Goal: Task Accomplishment & Management: Complete application form

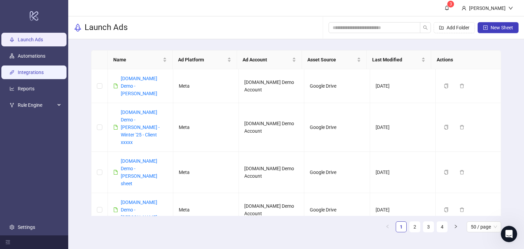
click at [24, 75] on link "Integrations" at bounding box center [31, 72] width 26 height 5
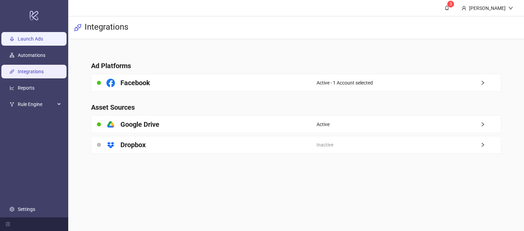
click at [24, 37] on link "Launch Ads" at bounding box center [30, 39] width 25 height 5
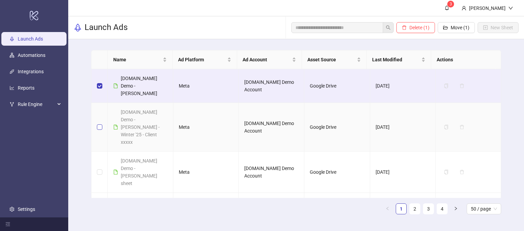
click at [98, 124] on label at bounding box center [99, 128] width 5 height 8
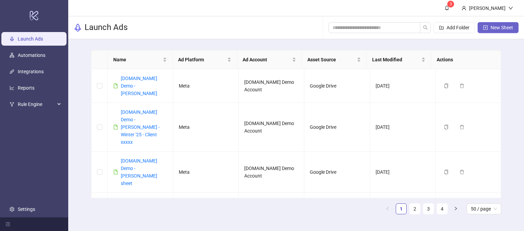
click at [503, 27] on span "New Sheet" at bounding box center [502, 27] width 23 height 5
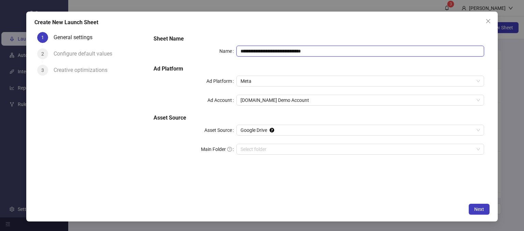
click at [333, 51] on input "**********" at bounding box center [360, 51] width 248 height 11
drag, startPoint x: 333, startPoint y: 48, endPoint x: 272, endPoint y: 53, distance: 61.0
click at [272, 53] on input "**********" at bounding box center [360, 51] width 248 height 11
click at [279, 52] on input "**********" at bounding box center [360, 51] width 248 height 11
click at [318, 52] on input "**********" at bounding box center [360, 51] width 248 height 11
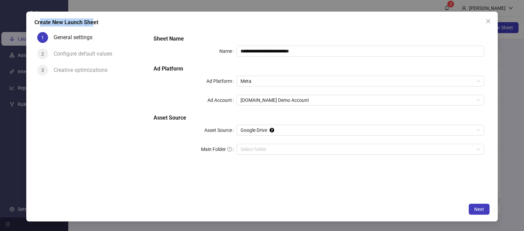
drag, startPoint x: 40, startPoint y: 23, endPoint x: 108, endPoint y: 35, distance: 69.7
click at [102, 33] on div "**********" at bounding box center [262, 117] width 472 height 210
drag, startPoint x: 257, startPoint y: 34, endPoint x: 273, endPoint y: 38, distance: 17.2
click at [257, 33] on div "**********" at bounding box center [319, 99] width 336 height 134
click at [319, 50] on input "**********" at bounding box center [360, 51] width 248 height 11
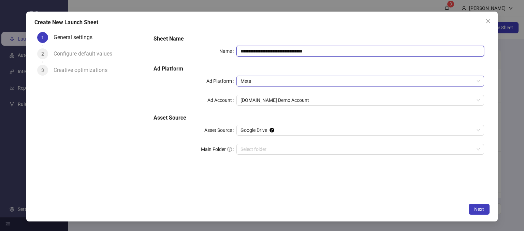
click at [259, 80] on span "Meta" at bounding box center [361, 81] width 240 height 10
type input "**********"
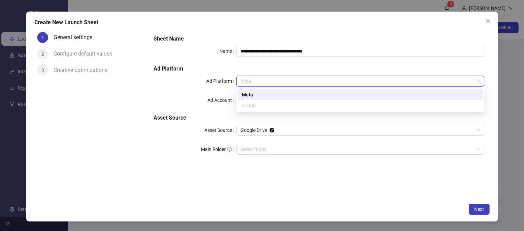
click at [251, 92] on div "Meta" at bounding box center [360, 95] width 237 height 8
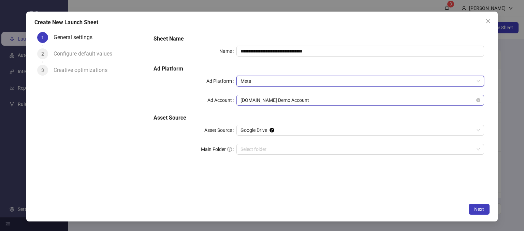
click at [297, 104] on span "[DOMAIN_NAME] Demo Account" at bounding box center [361, 100] width 240 height 10
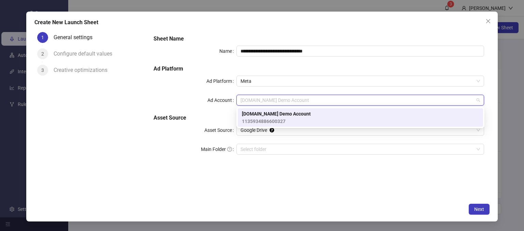
click at [275, 115] on span "[DOMAIN_NAME] Demo Account" at bounding box center [276, 114] width 69 height 8
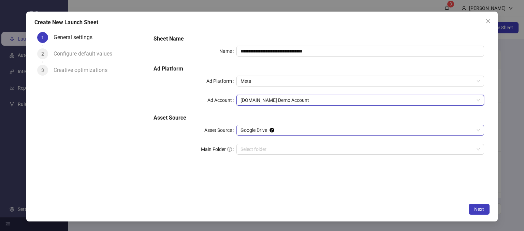
click at [257, 132] on span "Google Drive" at bounding box center [361, 130] width 240 height 10
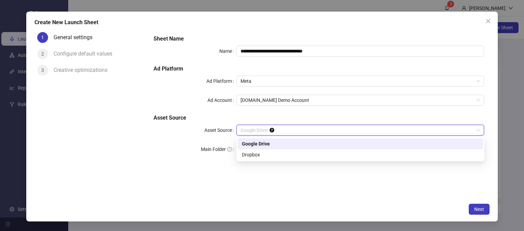
click at [255, 143] on div "Google Drive" at bounding box center [360, 144] width 237 height 8
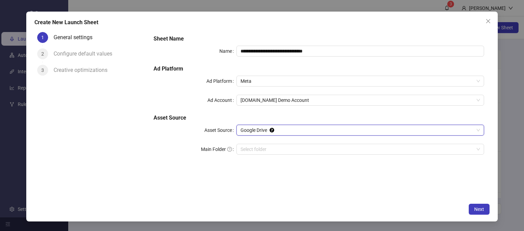
click at [174, 159] on div "**********" at bounding box center [319, 99] width 336 height 134
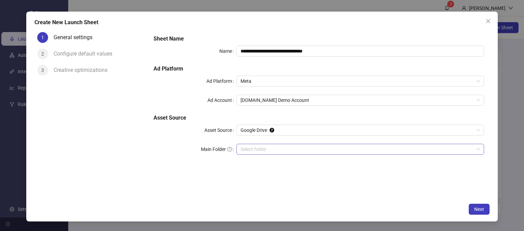
click at [248, 151] on input "Main Folder" at bounding box center [358, 149] width 234 height 10
click at [365, 191] on div "**********" at bounding box center [319, 114] width 342 height 171
click at [478, 208] on span "Next" at bounding box center [479, 209] width 10 height 5
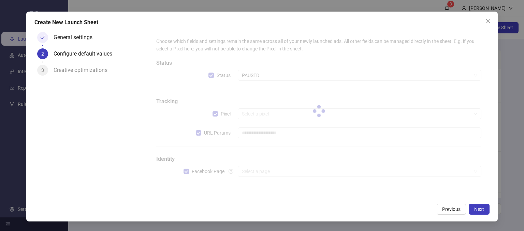
type input "**********"
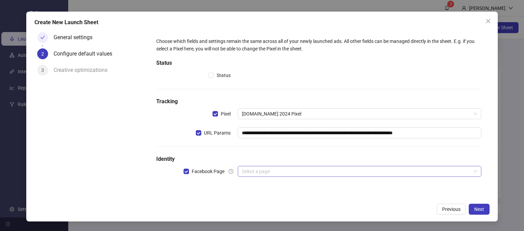
click at [251, 169] on input "search" at bounding box center [357, 172] width 230 height 10
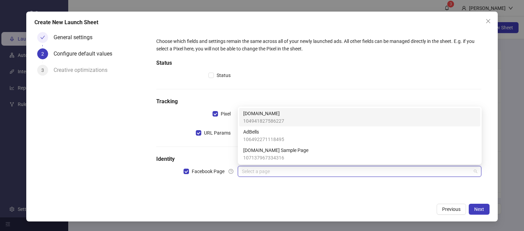
click at [248, 118] on span "104941827586227" at bounding box center [263, 121] width 41 height 8
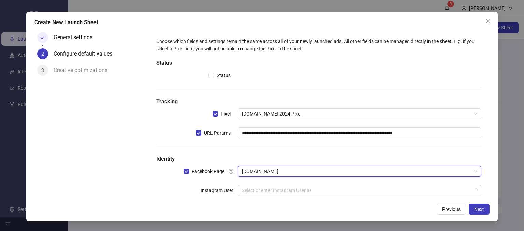
click at [132, 191] on div "General settings 2 Configure default values 3 Creative optimizations" at bounding box center [91, 114] width 114 height 171
click at [244, 189] on input "search" at bounding box center [357, 191] width 230 height 10
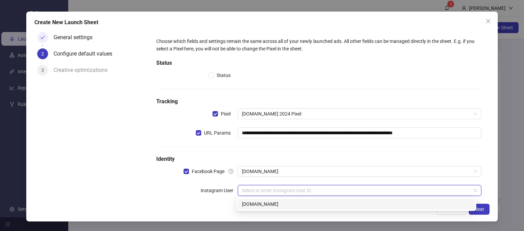
click at [250, 205] on div "[DOMAIN_NAME]" at bounding box center [356, 205] width 229 height 8
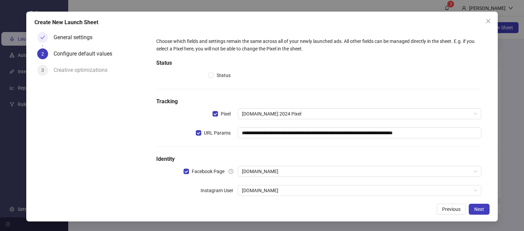
click at [160, 193] on div "Instagram User" at bounding box center [196, 190] width 81 height 11
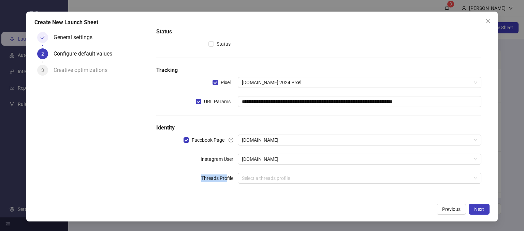
drag, startPoint x: 198, startPoint y: 181, endPoint x: 225, endPoint y: 177, distance: 27.5
click at [225, 177] on div "Threads Profile" at bounding box center [196, 178] width 81 height 11
click at [150, 182] on form "**********" at bounding box center [319, 99] width 342 height 202
drag, startPoint x: 203, startPoint y: 159, endPoint x: 250, endPoint y: 157, distance: 46.8
click at [250, 157] on div "Instagram User [DOMAIN_NAME]" at bounding box center [318, 159] width 325 height 11
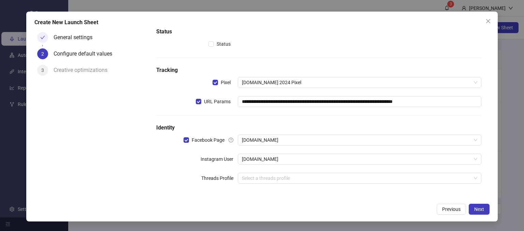
click at [163, 158] on div "Instagram User" at bounding box center [196, 159] width 81 height 11
drag, startPoint x: 179, startPoint y: 174, endPoint x: 212, endPoint y: 155, distance: 38.4
click at [179, 173] on div "Threads Profile" at bounding box center [196, 178] width 81 height 11
click at [478, 212] on span "Next" at bounding box center [479, 209] width 10 height 5
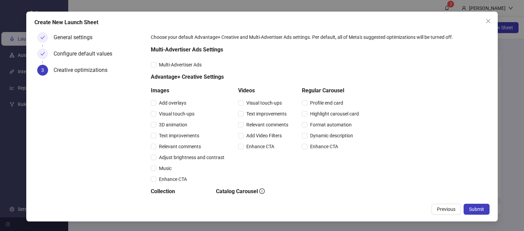
scroll to position [0, 0]
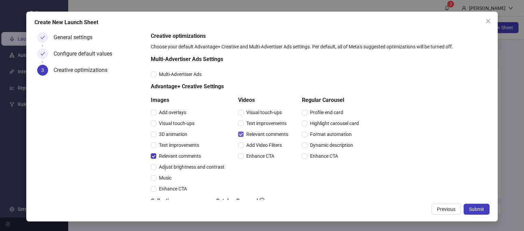
click at [240, 137] on label "Relevant comments" at bounding box center [264, 135] width 53 height 8
click at [438, 84] on div "Creative optimizations Choose your default Advantage+ Creative and Multi-Advert…" at bounding box center [319, 170] width 336 height 277
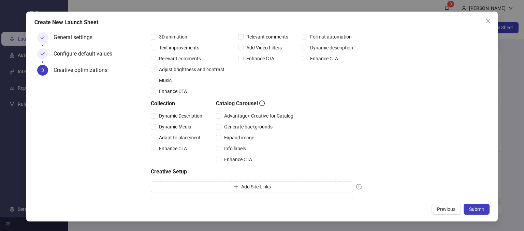
scroll to position [112, 0]
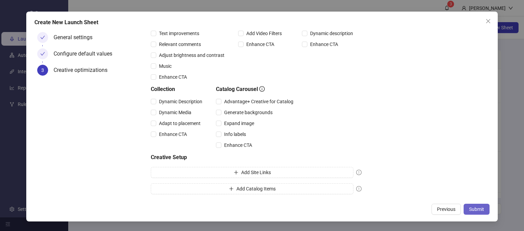
click at [472, 207] on span "Submit" at bounding box center [476, 209] width 15 height 5
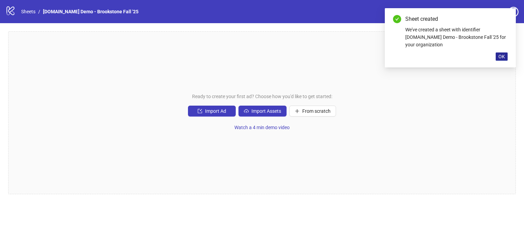
click at [502, 54] on span "OK" at bounding box center [502, 56] width 6 height 5
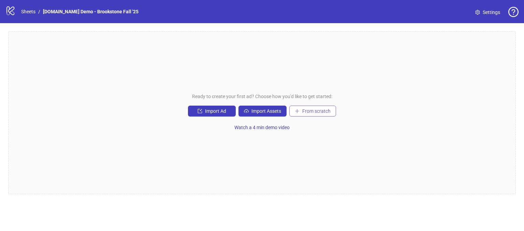
click at [306, 109] on span "From scratch" at bounding box center [316, 111] width 28 height 5
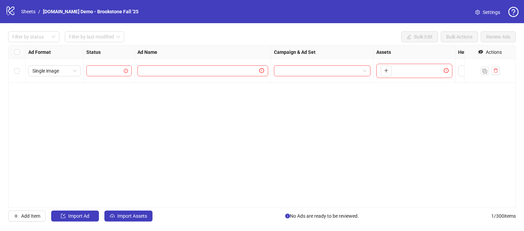
click at [482, 52] on icon "eye-invisible" at bounding box center [481, 52] width 3 height 3
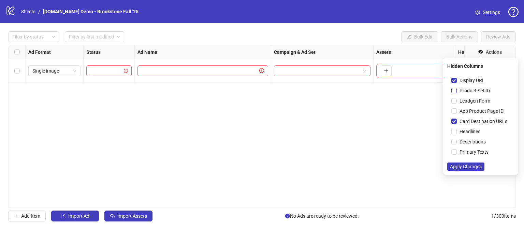
click at [457, 91] on span "Product Set ID" at bounding box center [475, 91] width 36 height 8
click at [456, 104] on label "Leadgen Form" at bounding box center [472, 101] width 42 height 8
click at [461, 169] on span "Apply Changes" at bounding box center [466, 166] width 32 height 5
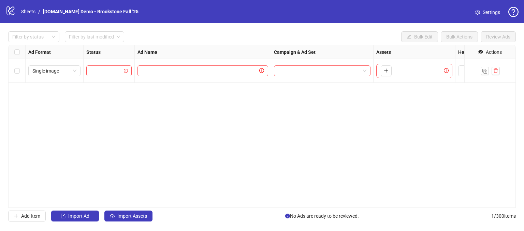
click at [353, 126] on div "Ad Format Status Ad Name Campaign & Ad Set Assets Headlines Primary Texts Descr…" at bounding box center [262, 126] width 508 height 163
drag, startPoint x: 149, startPoint y: 130, endPoint x: 127, endPoint y: 132, distance: 22.2
click at [149, 130] on div "Ad Format Status Ad Name Campaign & Ad Set Assets Headlines Primary Texts Descr…" at bounding box center [262, 126] width 508 height 163
click at [330, 118] on div "Ad Format Status Ad Name Campaign & Ad Set Assets Headlines Primary Texts Descr…" at bounding box center [262, 126] width 508 height 163
click at [303, 116] on div "Ad Format Status Ad Name Campaign & Ad Set Assets Headlines Primary Texts Descr…" at bounding box center [262, 126] width 508 height 163
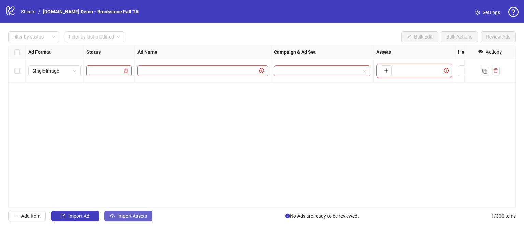
click at [126, 219] on button "Import Assets" at bounding box center [128, 216] width 48 height 11
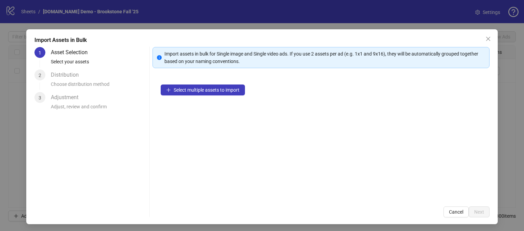
scroll to position [6, 0]
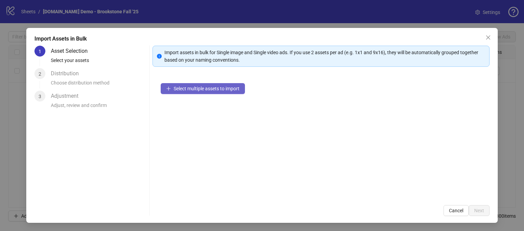
click at [211, 89] on span "Select multiple assets to import" at bounding box center [207, 88] width 66 height 5
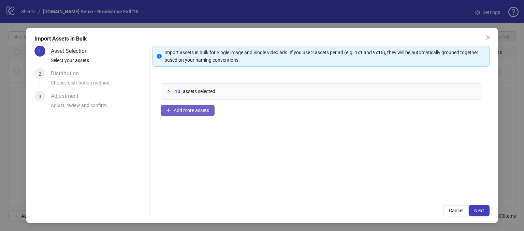
click at [174, 111] on span "Add more assets" at bounding box center [191, 110] width 35 height 5
click at [278, 139] on div "16 assets selected Add more assets" at bounding box center [321, 136] width 337 height 122
click at [474, 211] on span "Next" at bounding box center [479, 210] width 10 height 5
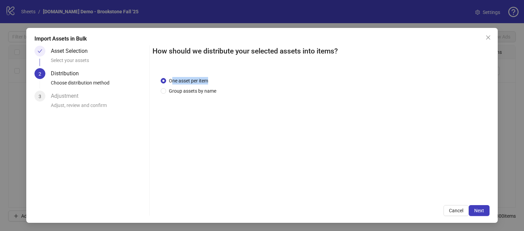
drag, startPoint x: 170, startPoint y: 82, endPoint x: 212, endPoint y: 82, distance: 42.7
click at [212, 82] on div "One asset per item" at bounding box center [190, 81] width 58 height 8
click at [228, 81] on div "One asset per item Group assets by name" at bounding box center [321, 86] width 321 height 18
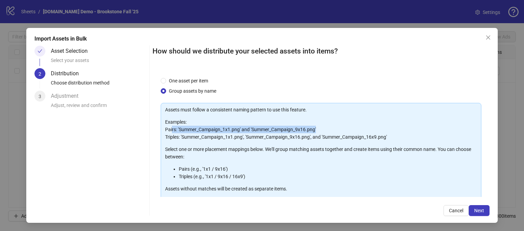
drag, startPoint x: 171, startPoint y: 129, endPoint x: 334, endPoint y: 128, distance: 163.8
click at [334, 128] on p "Examples: Pairs: 'Summer_Campaign_1x1.png' and 'Summer_Campaign_9x16.png' Tripl…" at bounding box center [321, 129] width 312 height 23
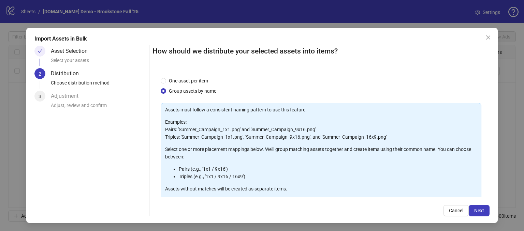
click at [338, 79] on div "One asset per item Group assets by name" at bounding box center [321, 86] width 321 height 18
drag, startPoint x: 193, startPoint y: 138, endPoint x: 316, endPoint y: 122, distance: 123.2
click at [304, 132] on p "Examples: Pairs: 'Summer_Campaign_1x1.png' and 'Summer_Campaign_9x16.png' Tripl…" at bounding box center [321, 129] width 312 height 23
click at [349, 69] on div "One asset per item Group assets by name Assets must follow a consistent naming …" at bounding box center [321, 133] width 337 height 129
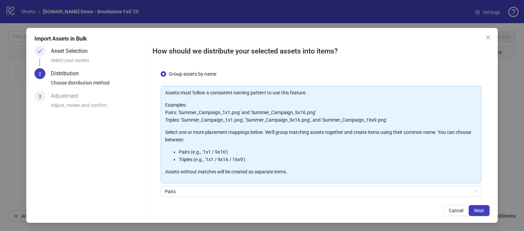
scroll to position [0, 0]
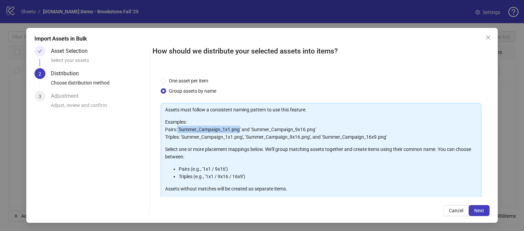
drag, startPoint x: 176, startPoint y: 130, endPoint x: 253, endPoint y: 132, distance: 76.8
click at [239, 130] on p "Examples: Pairs: 'Summer_Campaign_1x1.png' and 'Summer_Campaign_9x16.png' Tripl…" at bounding box center [321, 129] width 312 height 23
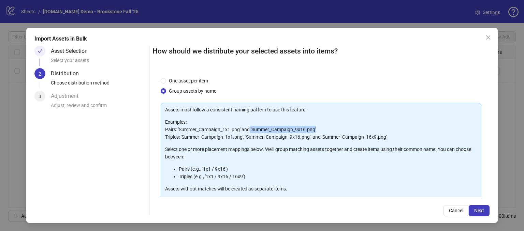
drag, startPoint x: 249, startPoint y: 130, endPoint x: 320, endPoint y: 131, distance: 71.7
click at [320, 131] on p "Examples: Pairs: 'Summer_Campaign_1x1.png' and 'Summer_Campaign_9x16.png' Tripl…" at bounding box center [321, 129] width 312 height 23
drag, startPoint x: 334, startPoint y: 127, endPoint x: 323, endPoint y: 128, distance: 10.6
click at [334, 127] on p "Examples: Pairs: 'Summer_Campaign_1x1.png' and 'Summer_Campaign_9x16.png' Tripl…" at bounding box center [321, 129] width 312 height 23
click at [328, 125] on p "Examples: Pairs: 'Summer_Campaign_1x1.png' and 'Summer_Campaign_9x16.png' Tripl…" at bounding box center [321, 129] width 312 height 23
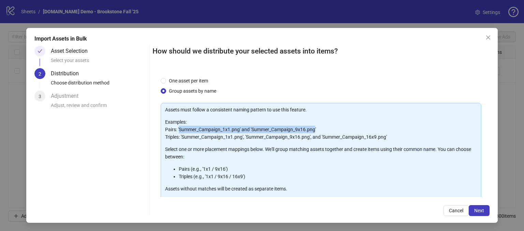
drag, startPoint x: 309, startPoint y: 130, endPoint x: 240, endPoint y: 111, distance: 71.3
click at [178, 126] on p "Examples: Pairs: 'Summer_Campaign_1x1.png' and 'Summer_Campaign_9x16.png' Tripl…" at bounding box center [321, 129] width 312 height 23
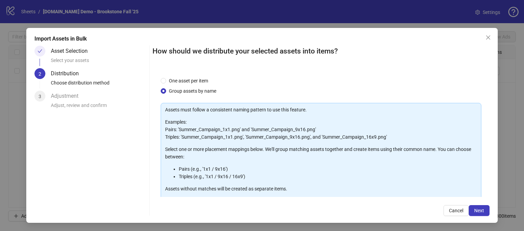
drag, startPoint x: 254, startPoint y: 119, endPoint x: 258, endPoint y: 118, distance: 4.6
click at [254, 119] on p "Examples: Pairs: 'Summer_Campaign_1x1.png' and 'Summer_Campaign_9x16.png' Tripl…" at bounding box center [321, 129] width 312 height 23
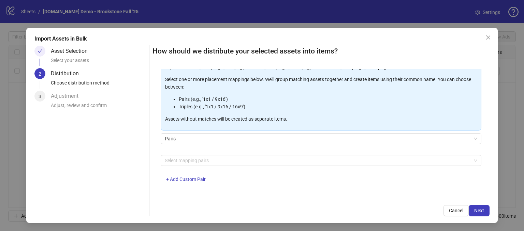
scroll to position [71, 0]
click at [179, 158] on div at bounding box center [317, 160] width 311 height 10
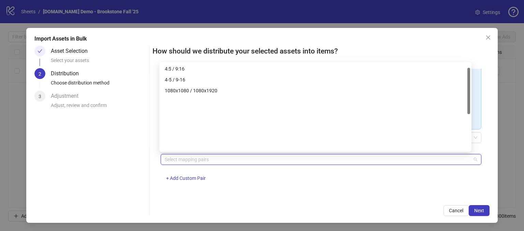
scroll to position [0, 0]
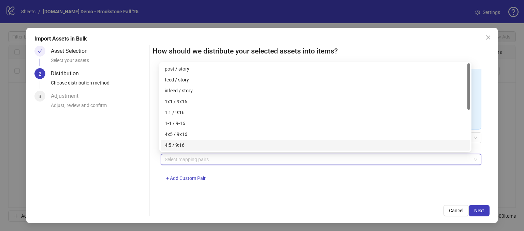
click at [172, 189] on div "Select mapping pairs + Add Custom Pair" at bounding box center [321, 171] width 321 height 35
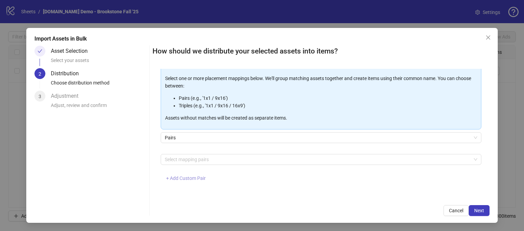
click at [179, 178] on span "+ Add Custom Pair" at bounding box center [186, 178] width 40 height 5
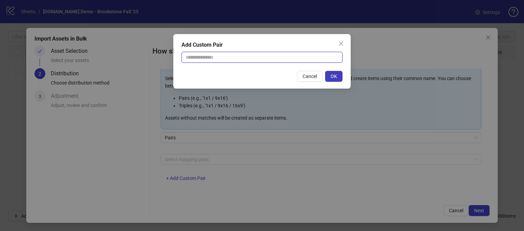
click at [191, 54] on input "text" at bounding box center [262, 57] width 161 height 11
drag, startPoint x: 256, startPoint y: 189, endPoint x: 222, endPoint y: 165, distance: 41.7
click at [257, 187] on div "Add Custom Pair Cancel OK" at bounding box center [262, 115] width 524 height 231
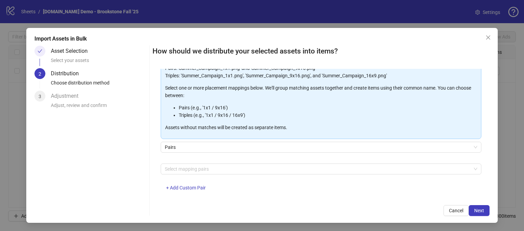
scroll to position [71, 0]
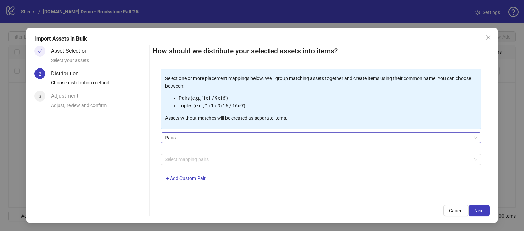
click at [171, 136] on span "Pairs" at bounding box center [321, 138] width 313 height 10
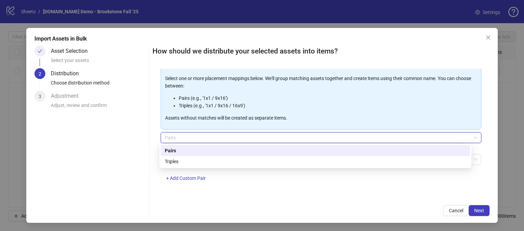
click at [142, 163] on div "Asset Selection Select your assets 2 Distribution Choose distribution method 3 …" at bounding box center [90, 131] width 112 height 171
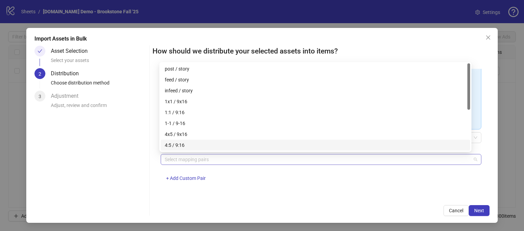
click at [172, 163] on div at bounding box center [317, 160] width 311 height 10
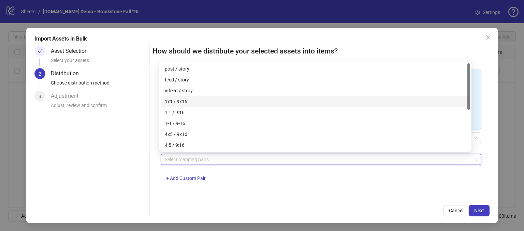
click at [171, 103] on div "1x1 / 9x16" at bounding box center [315, 102] width 301 height 8
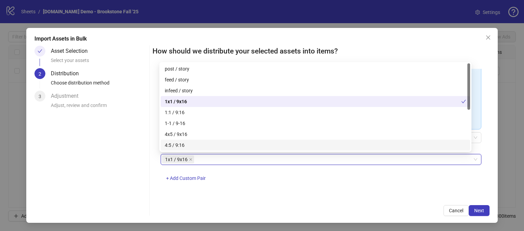
click at [259, 177] on div "1x1 / 9x16 1x1 / 9x16 + Add Custom Pair" at bounding box center [321, 171] width 321 height 35
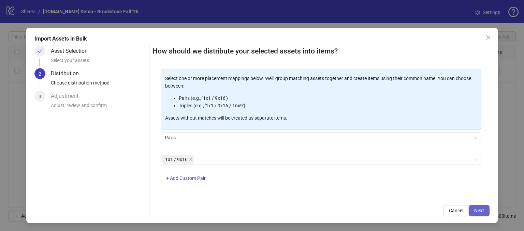
click at [475, 208] on span "Next" at bounding box center [479, 210] width 10 height 5
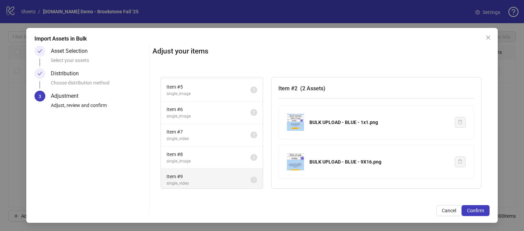
scroll to position [90, 0]
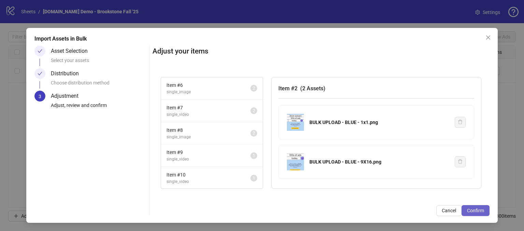
click at [467, 212] on span "Confirm" at bounding box center [475, 210] width 17 height 5
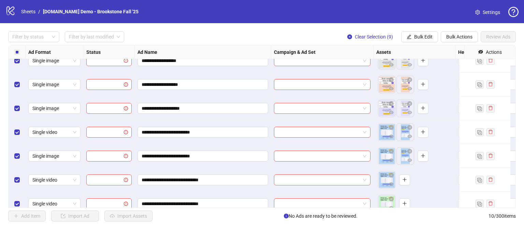
scroll to position [95, 0]
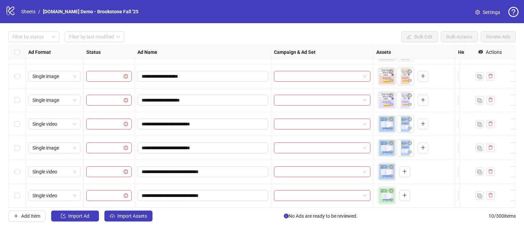
click at [14, 184] on div "Select row 10" at bounding box center [17, 196] width 17 height 24
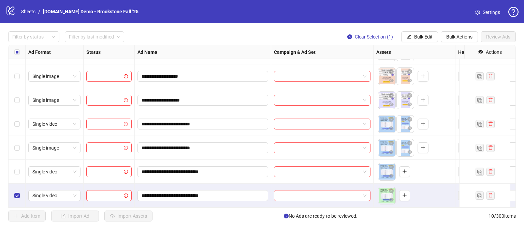
click at [13, 165] on div "Select row 9" at bounding box center [17, 172] width 17 height 24
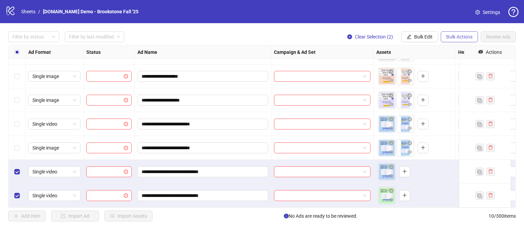
click at [455, 35] on span "Bulk Actions" at bounding box center [459, 36] width 26 height 5
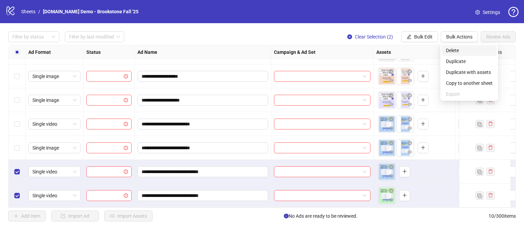
click at [450, 49] on span "Delete" at bounding box center [469, 51] width 47 height 8
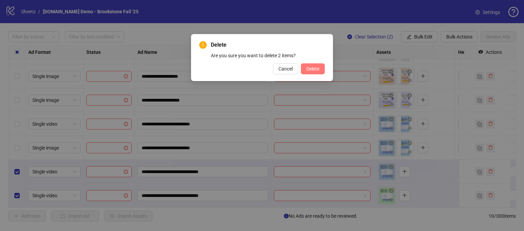
click at [308, 72] on button "Delete" at bounding box center [313, 68] width 24 height 11
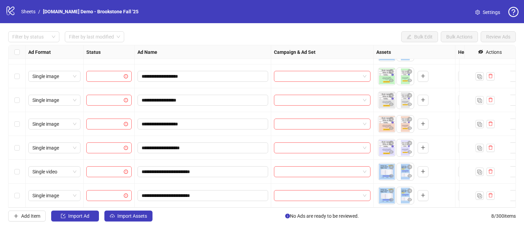
scroll to position [0, 0]
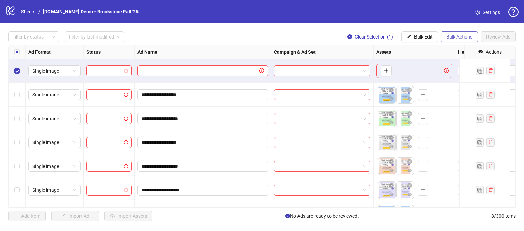
click at [454, 38] on span "Bulk Actions" at bounding box center [459, 36] width 26 height 5
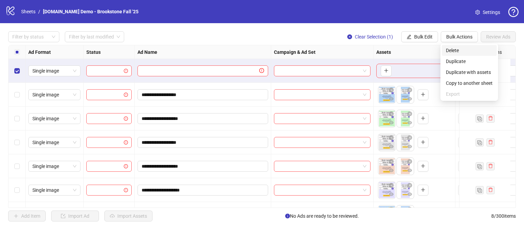
click at [449, 52] on span "Delete" at bounding box center [469, 51] width 47 height 8
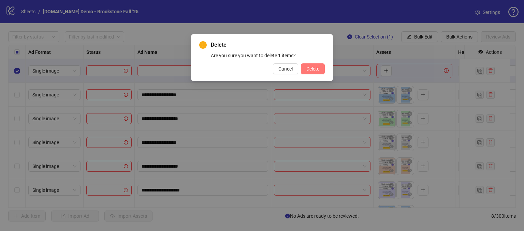
click at [312, 69] on span "Delete" at bounding box center [312, 68] width 13 height 5
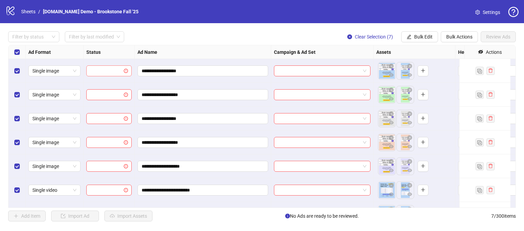
click at [102, 71] on input "search" at bounding box center [105, 71] width 31 height 10
click at [99, 70] on input "search" at bounding box center [105, 71] width 31 height 10
click at [214, 44] on div "**********" at bounding box center [262, 126] width 524 height 207
click at [215, 141] on input "**********" at bounding box center [202, 143] width 121 height 8
click at [219, 54] on div "Ad Name" at bounding box center [203, 52] width 136 height 14
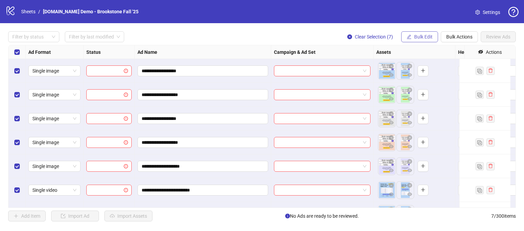
click at [420, 38] on span "Bulk Edit" at bounding box center [423, 36] width 18 height 5
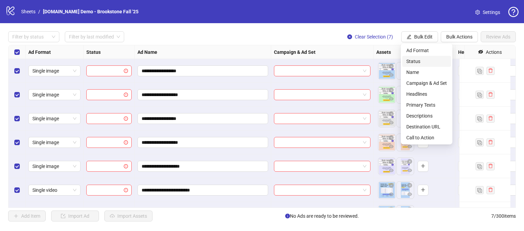
click at [413, 63] on span "Status" at bounding box center [426, 62] width 41 height 8
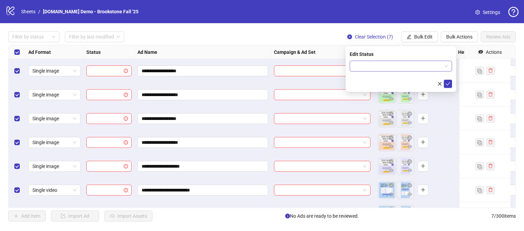
click at [379, 62] on input "search" at bounding box center [398, 66] width 88 height 10
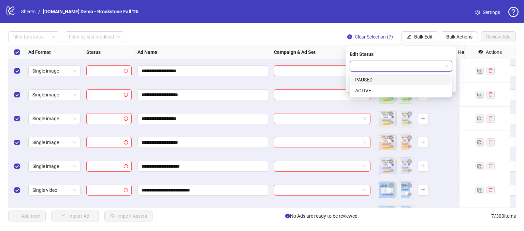
click at [369, 78] on div "PAUSED" at bounding box center [400, 80] width 91 height 8
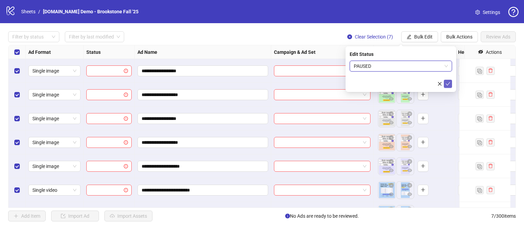
click at [449, 84] on icon "check" at bounding box center [448, 84] width 5 height 5
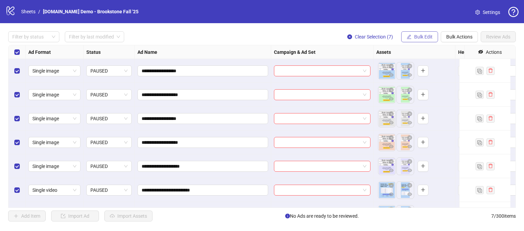
click at [424, 38] on span "Bulk Edit" at bounding box center [423, 36] width 18 height 5
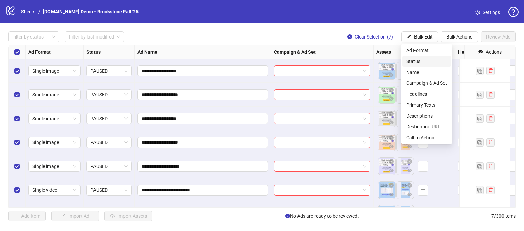
click at [415, 63] on span "Status" at bounding box center [426, 62] width 41 height 8
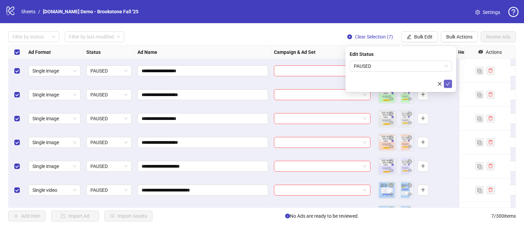
click at [447, 84] on icon "check" at bounding box center [448, 84] width 5 height 5
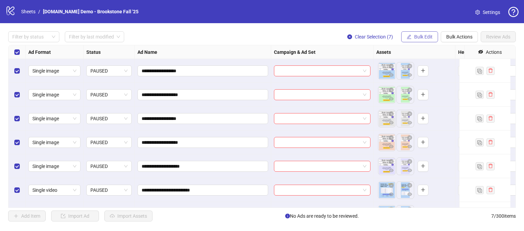
click at [414, 37] on span "Bulk Edit" at bounding box center [423, 36] width 18 height 5
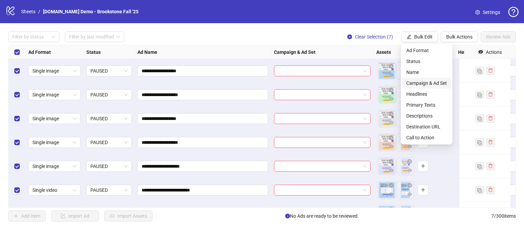
click at [420, 84] on span "Campaign & Ad Set" at bounding box center [426, 84] width 41 height 8
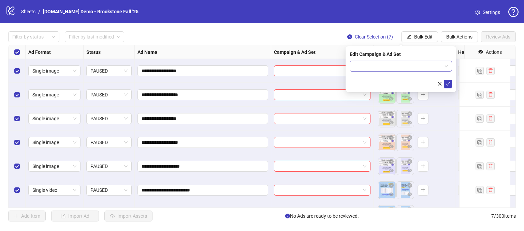
click at [375, 66] on input "search" at bounding box center [398, 66] width 88 height 10
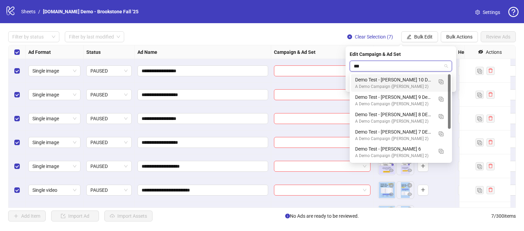
type input "****"
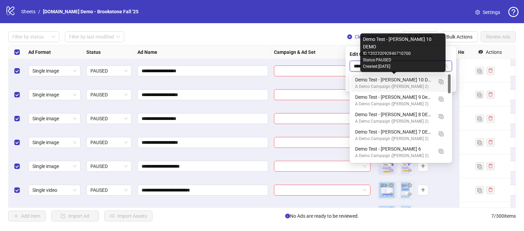
click at [379, 78] on div "Demo Test - [PERSON_NAME] 10 DEMO" at bounding box center [394, 80] width 78 height 8
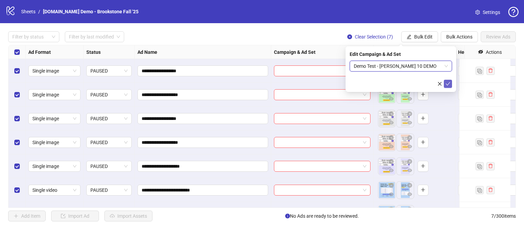
click at [448, 82] on icon "check" at bounding box center [448, 84] width 5 height 5
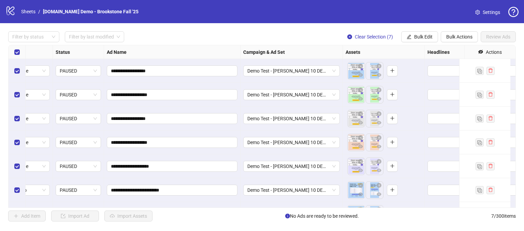
scroll to position [0, 108]
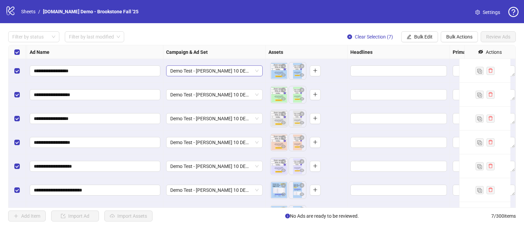
click at [257, 72] on span "Demo Test - [PERSON_NAME] 10 DEMO" at bounding box center [214, 71] width 88 height 10
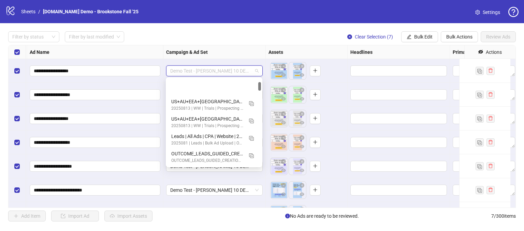
scroll to position [34, 0]
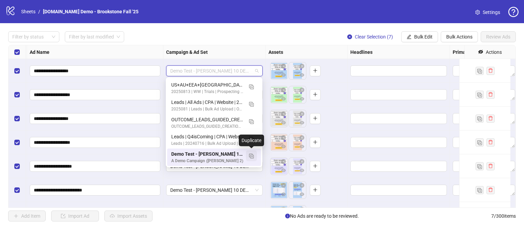
click at [249, 158] on img "button" at bounding box center [251, 156] width 5 height 5
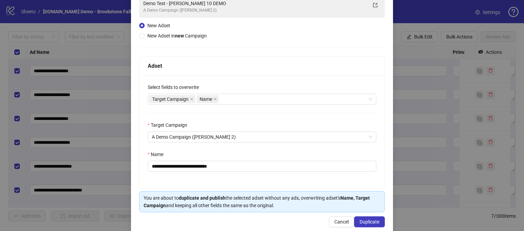
scroll to position [67, 0]
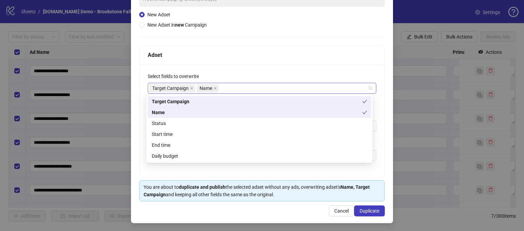
click at [225, 87] on div "Target Campaign Name" at bounding box center [258, 89] width 219 height 10
click at [157, 126] on div "Status" at bounding box center [259, 124] width 215 height 8
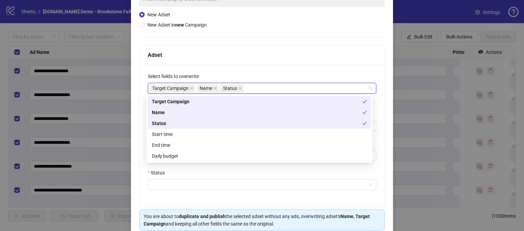
click at [257, 88] on div "Target Campaign Name Status" at bounding box center [258, 89] width 219 height 10
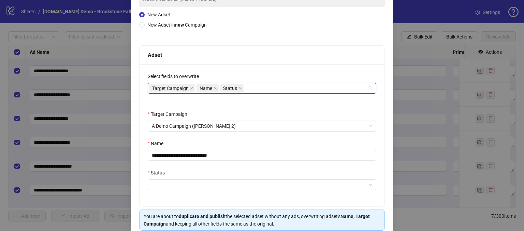
click at [260, 89] on div "Target Campaign Name Status" at bounding box center [258, 89] width 219 height 10
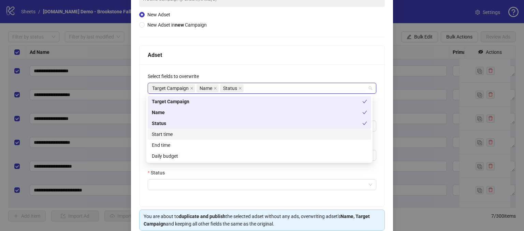
click at [165, 135] on div "Start time" at bounding box center [259, 135] width 215 height 8
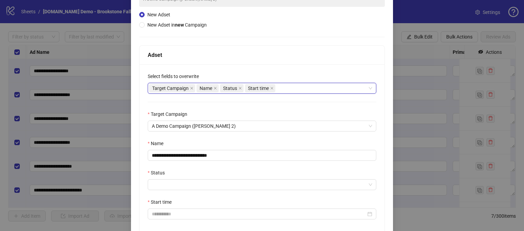
click at [290, 84] on div "Target Campaign Name Status Start time" at bounding box center [258, 89] width 219 height 10
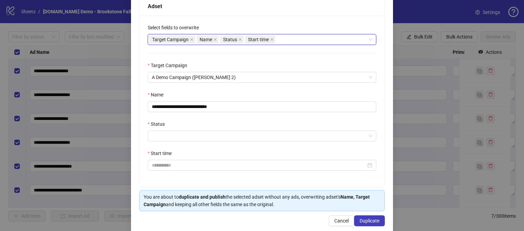
scroll to position [126, 0]
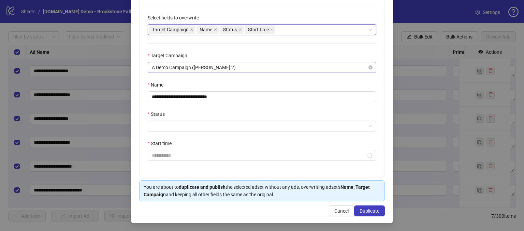
click at [243, 68] on span "A Demo Campaign ([PERSON_NAME] 2)" at bounding box center [262, 67] width 220 height 10
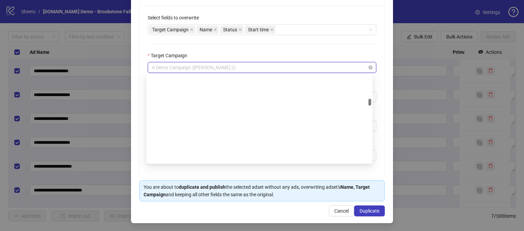
scroll to position [448, 0]
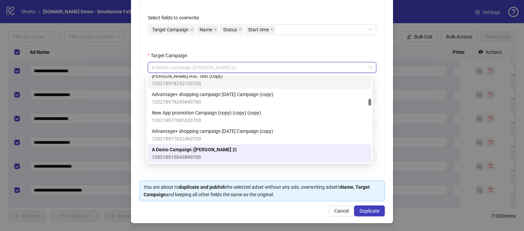
click at [262, 47] on div "**********" at bounding box center [262, 92] width 245 height 172
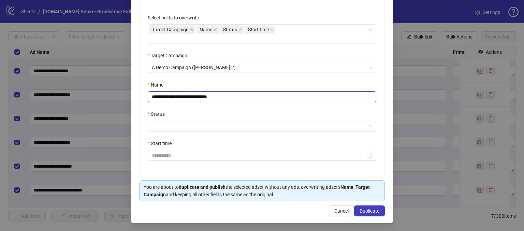
click at [240, 96] on input "**********" at bounding box center [262, 96] width 229 height 11
click at [235, 93] on input "**********" at bounding box center [262, 96] width 229 height 11
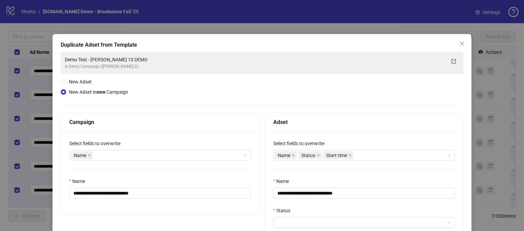
scroll to position [68, 0]
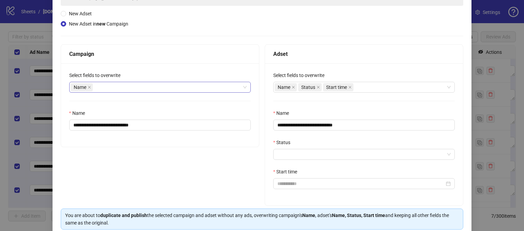
click at [105, 83] on div "Name" at bounding box center [157, 88] width 172 height 10
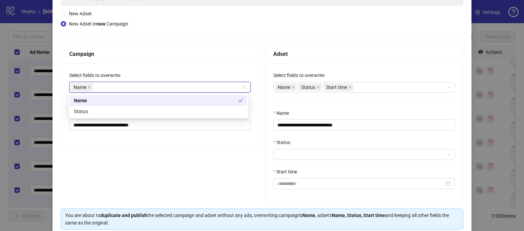
click at [161, 51] on div "Campaign" at bounding box center [160, 54] width 182 height 9
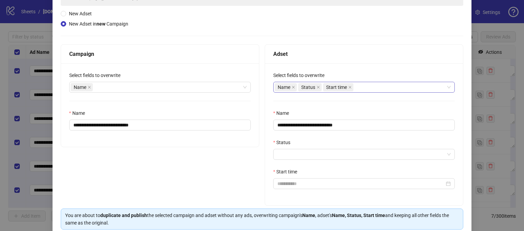
click at [380, 88] on div "Name Status Start time" at bounding box center [361, 88] width 172 height 10
click at [241, 59] on div "Campaign" at bounding box center [160, 54] width 198 height 19
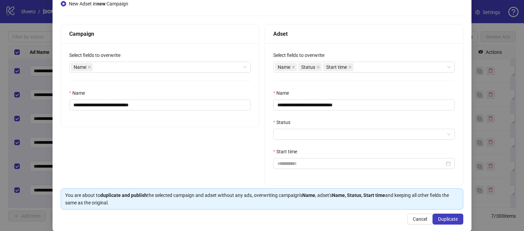
scroll to position [97, 0]
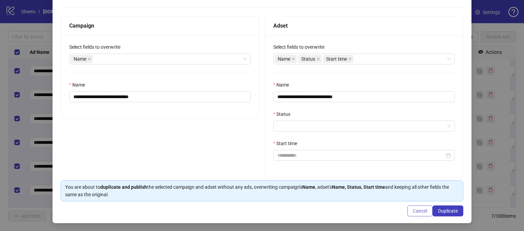
click at [413, 210] on span "Cancel" at bounding box center [420, 210] width 14 height 5
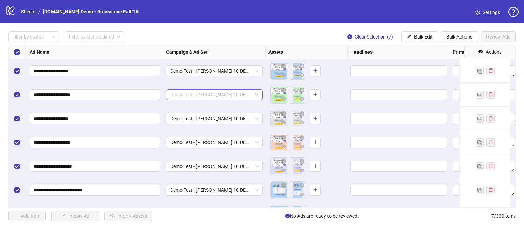
click at [258, 91] on span "Demo Test - [PERSON_NAME] 10 DEMO" at bounding box center [214, 95] width 88 height 10
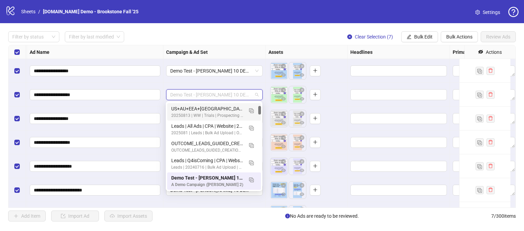
click at [250, 40] on div "Filter by status Filter by last modified Clear Selection (7) Bulk Edit Bulk Act…" at bounding box center [262, 36] width 508 height 11
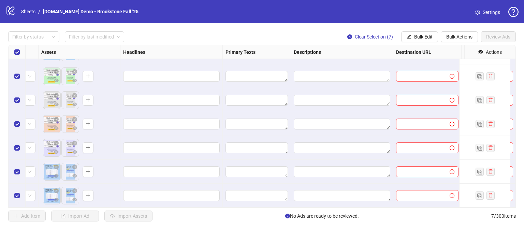
scroll to position [23, 345]
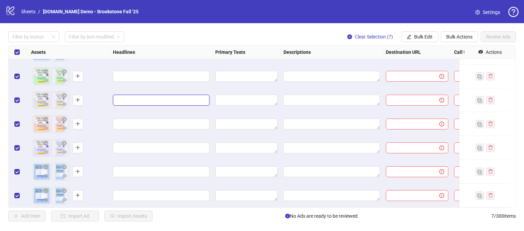
click at [129, 97] on input "Edit values" at bounding box center [160, 101] width 87 height 8
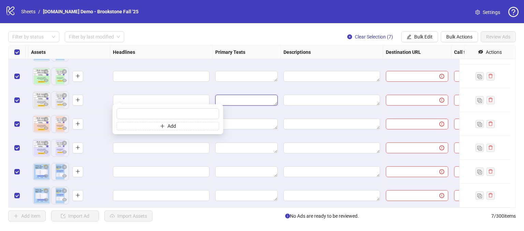
click at [227, 95] on textarea "Edit values" at bounding box center [246, 100] width 62 height 11
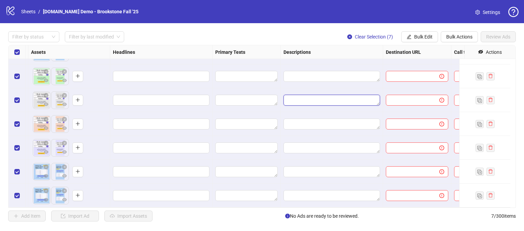
drag, startPoint x: 312, startPoint y: 97, endPoint x: 52, endPoint y: 116, distance: 261.0
click at [312, 96] on textarea "Edit values" at bounding box center [332, 100] width 97 height 11
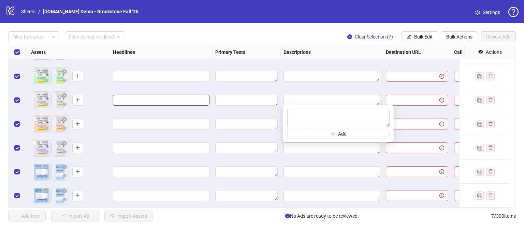
click at [130, 97] on input "Edit values" at bounding box center [160, 101] width 87 height 8
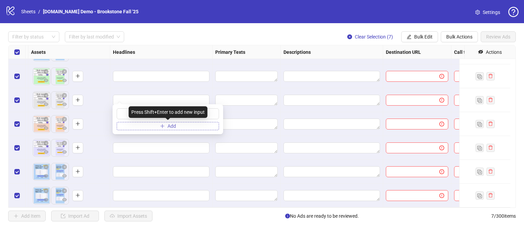
click at [146, 123] on button "Add" at bounding box center [168, 126] width 102 height 8
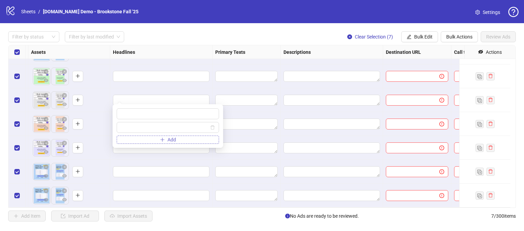
click at [144, 138] on button "Add" at bounding box center [168, 140] width 102 height 8
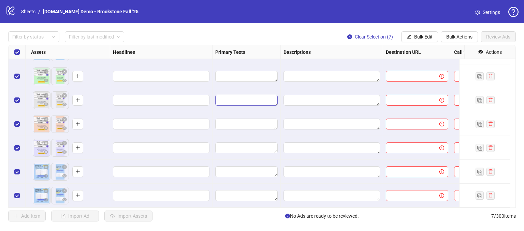
click at [233, 95] on textarea "Edit values" at bounding box center [246, 100] width 62 height 11
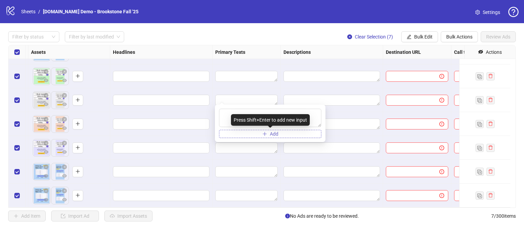
click at [247, 133] on button "Add" at bounding box center [270, 134] width 102 height 8
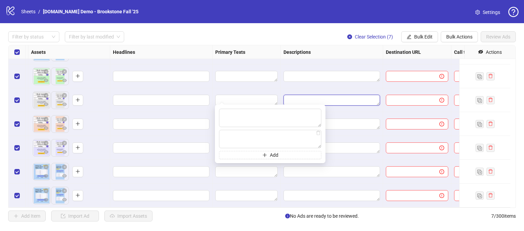
click at [308, 96] on textarea "Edit values" at bounding box center [332, 100] width 97 height 11
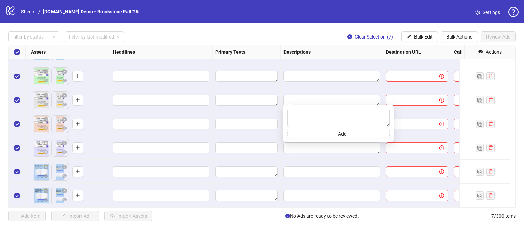
click at [339, 52] on div "Descriptions" at bounding box center [332, 52] width 102 height 14
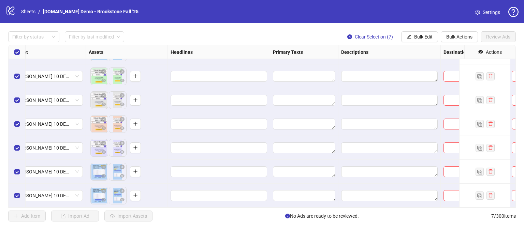
scroll to position [23, 289]
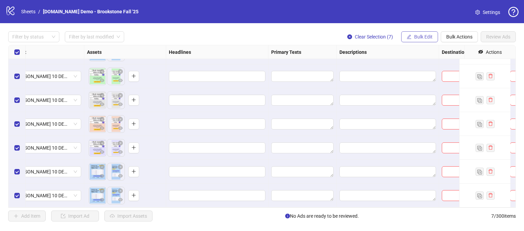
click at [425, 37] on span "Bulk Edit" at bounding box center [423, 36] width 18 height 5
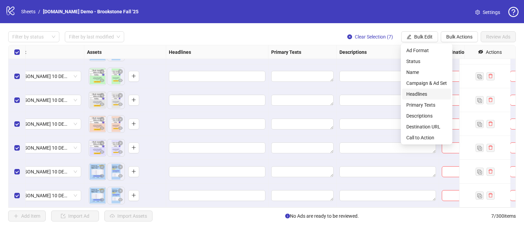
click at [418, 94] on span "Headlines" at bounding box center [426, 94] width 41 height 8
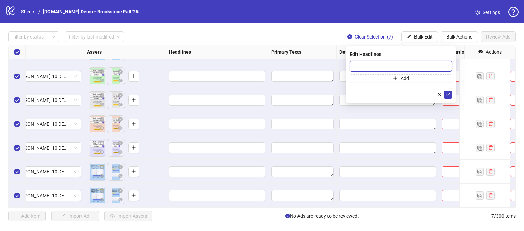
click at [361, 68] on input "text" at bounding box center [401, 66] width 102 height 11
type input "**********"
click at [449, 91] on button "submit" at bounding box center [448, 95] width 8 height 8
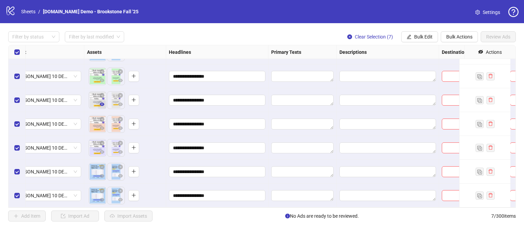
click at [102, 102] on icon "eye" at bounding box center [102, 104] width 5 height 5
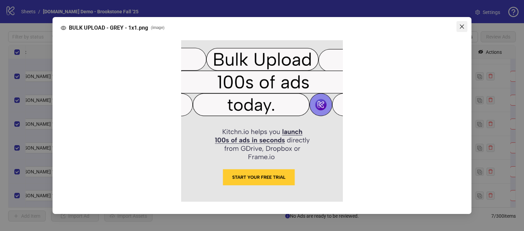
click at [463, 28] on icon "close" at bounding box center [462, 27] width 4 height 4
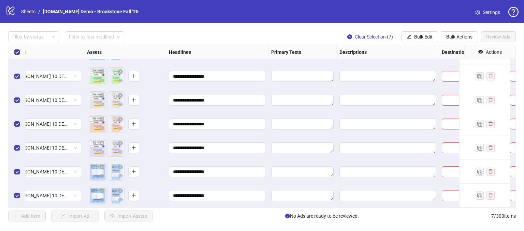
scroll to position [0, 289]
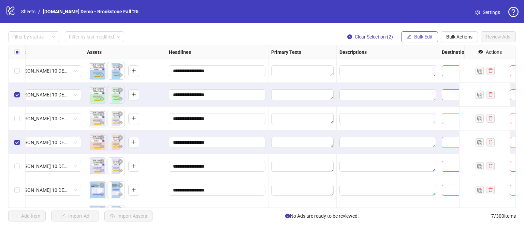
click at [421, 36] on span "Bulk Edit" at bounding box center [423, 36] width 18 height 5
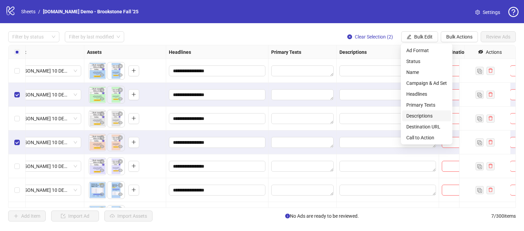
click at [415, 114] on span "Descriptions" at bounding box center [426, 116] width 41 height 8
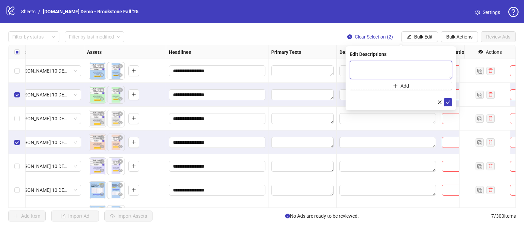
click at [376, 66] on textarea at bounding box center [401, 70] width 102 height 18
type textarea "**********"
click at [450, 102] on icon "check" at bounding box center [448, 102] width 5 height 5
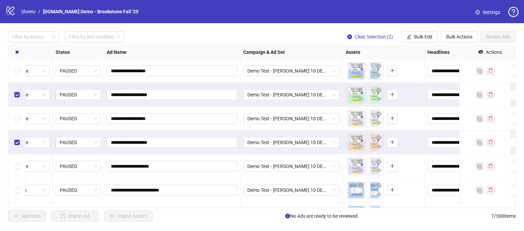
scroll to position [0, 0]
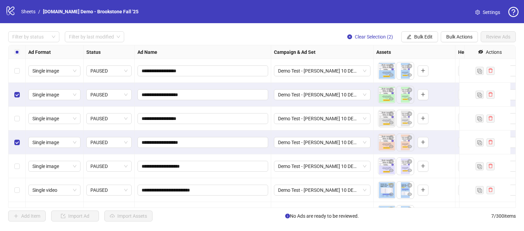
click at [20, 71] on div "Select row 1" at bounding box center [17, 71] width 17 height 24
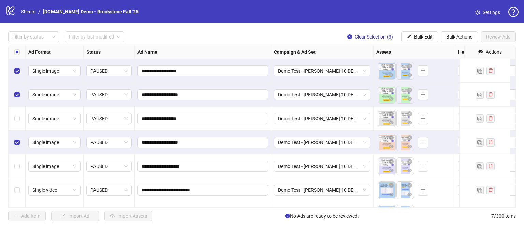
click at [19, 92] on div "Select row 2" at bounding box center [17, 95] width 17 height 24
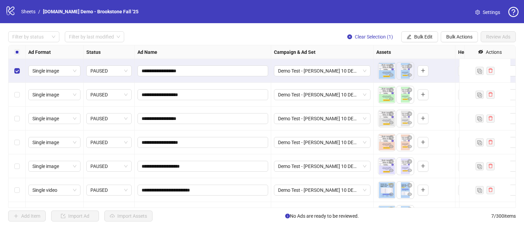
click at [18, 113] on div "Select row 3" at bounding box center [17, 119] width 17 height 24
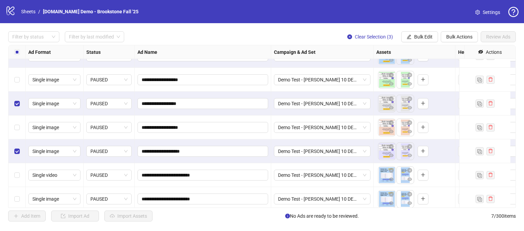
scroll to position [23, 0]
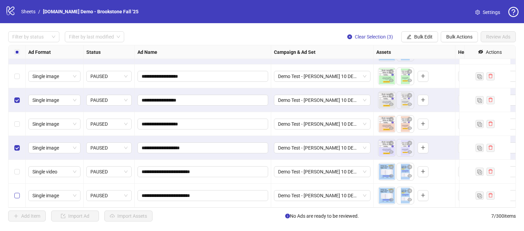
click at [18, 192] on label "Select row 7" at bounding box center [16, 196] width 5 height 8
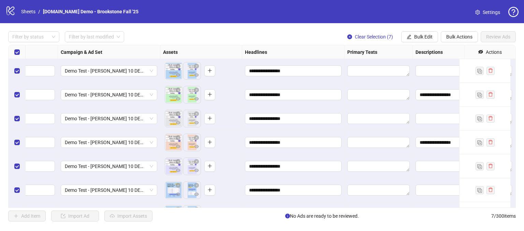
scroll to position [0, 392]
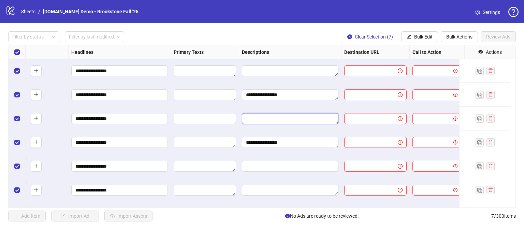
click at [260, 121] on textarea "Edit values" at bounding box center [290, 118] width 97 height 11
click at [242, 122] on textarea "Edit values" at bounding box center [290, 118] width 97 height 11
click at [304, 34] on div "Filter by status Filter by last modified Clear Selection (7) Bulk Edit Bulk Act…" at bounding box center [262, 36] width 508 height 11
click at [417, 39] on span "Bulk Edit" at bounding box center [423, 36] width 18 height 5
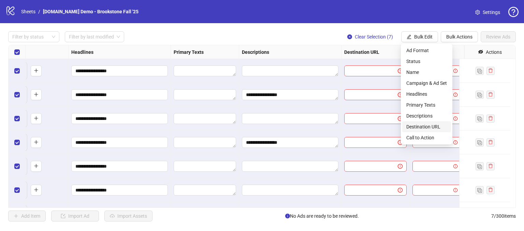
click at [417, 126] on span "Destination URL" at bounding box center [426, 127] width 41 height 8
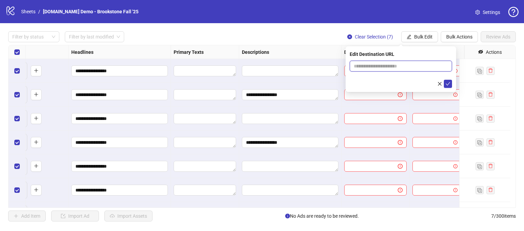
click at [370, 67] on input "text" at bounding box center [398, 66] width 89 height 8
type input "**********"
click at [446, 83] on icon "check" at bounding box center [448, 84] width 5 height 5
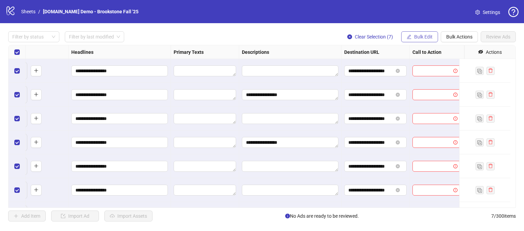
click at [414, 35] on button "Bulk Edit" at bounding box center [419, 36] width 37 height 11
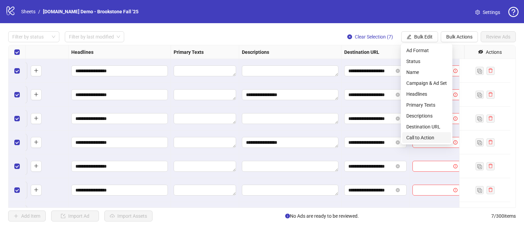
click at [411, 137] on span "Call to Action" at bounding box center [426, 138] width 41 height 8
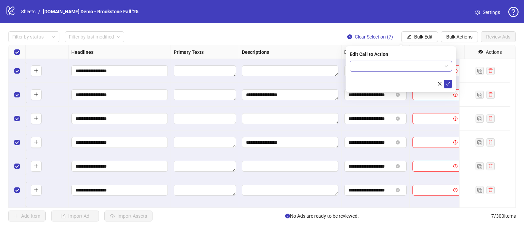
click at [369, 62] on input "search" at bounding box center [398, 66] width 88 height 10
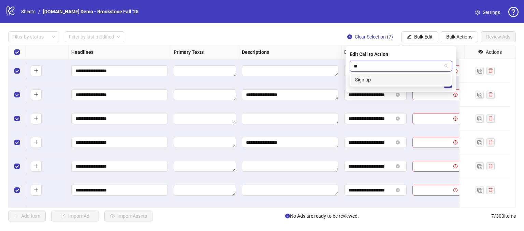
type input "*"
type input "***"
click at [384, 77] on div "Contact us" at bounding box center [400, 80] width 91 height 8
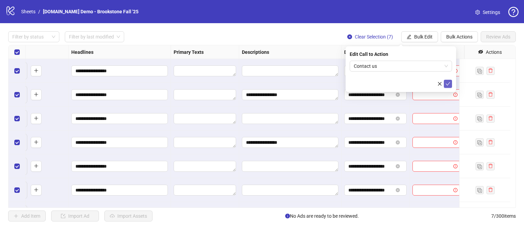
click at [446, 84] on icon "check" at bounding box center [448, 83] width 4 height 3
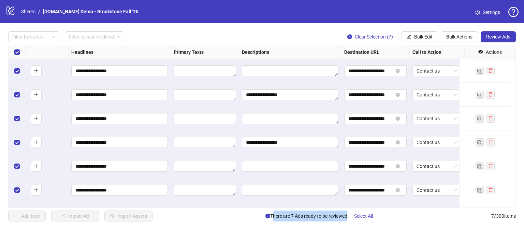
drag, startPoint x: 269, startPoint y: 216, endPoint x: 344, endPoint y: 218, distance: 74.7
click at [344, 218] on span "There are 7 Ads ready to be reviewed. Select All" at bounding box center [321, 216] width 113 height 11
click at [390, 218] on div "Add Item Import Ad Import Assets There are 7 Ads ready to be reviewed. Select A…" at bounding box center [262, 216] width 508 height 11
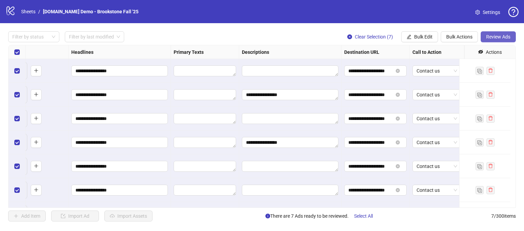
click at [492, 38] on span "Review Ads" at bounding box center [498, 36] width 24 height 5
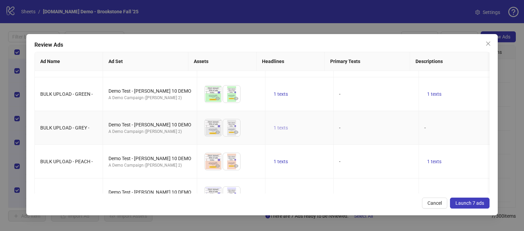
scroll to position [0, 0]
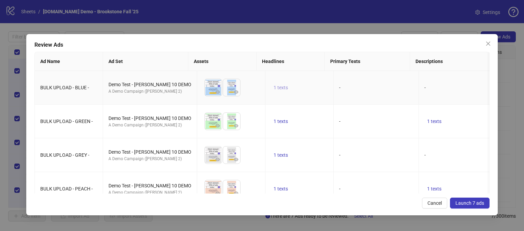
click at [274, 89] on span "1 texts" at bounding box center [281, 87] width 14 height 5
click at [371, 121] on td "-" at bounding box center [376, 122] width 85 height 34
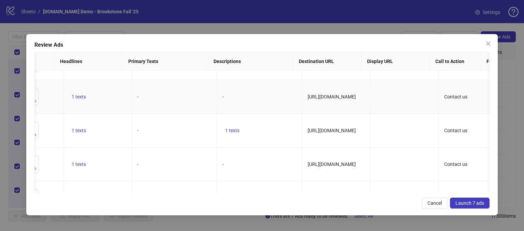
scroll to position [68, 202]
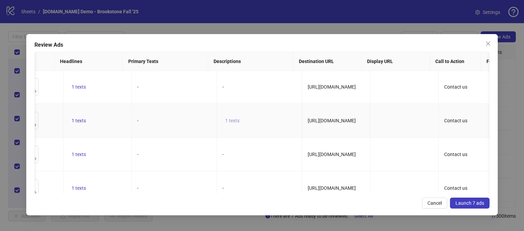
click at [223, 123] on button "1 texts" at bounding box center [232, 121] width 20 height 8
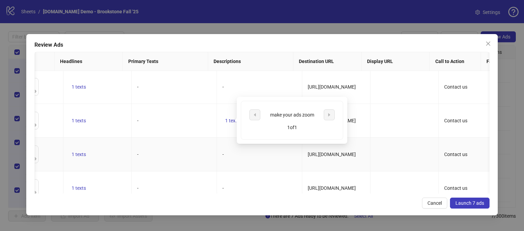
click at [175, 141] on td "-" at bounding box center [174, 155] width 85 height 34
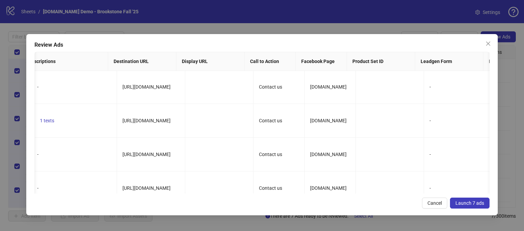
scroll to position [68, 417]
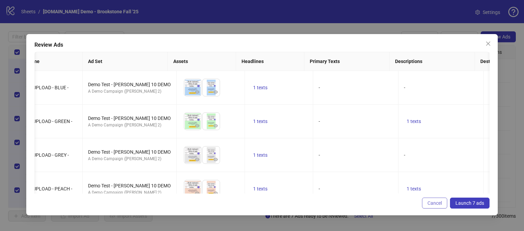
click at [431, 202] on span "Cancel" at bounding box center [435, 203] width 14 height 5
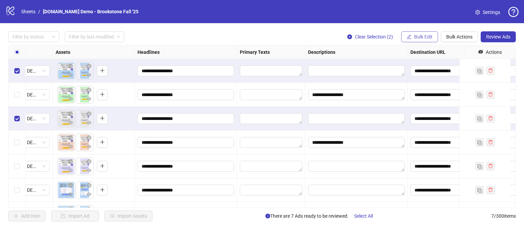
click at [416, 31] on button "Bulk Edit" at bounding box center [419, 36] width 37 height 11
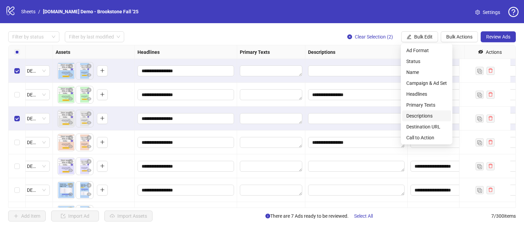
click at [417, 118] on span "Descriptions" at bounding box center [426, 116] width 41 height 8
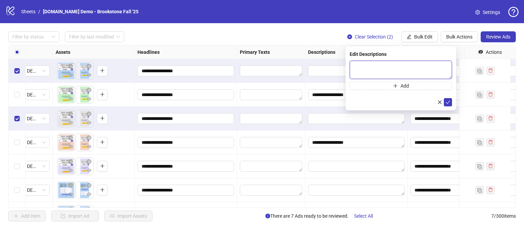
click at [375, 70] on textarea at bounding box center [401, 70] width 102 height 18
type textarea "**********"
click at [449, 105] on button "submit" at bounding box center [448, 102] width 8 height 8
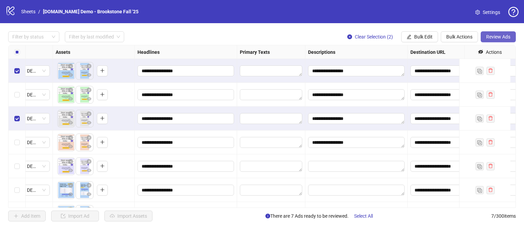
click at [497, 32] on button "Review Ads" at bounding box center [498, 36] width 35 height 11
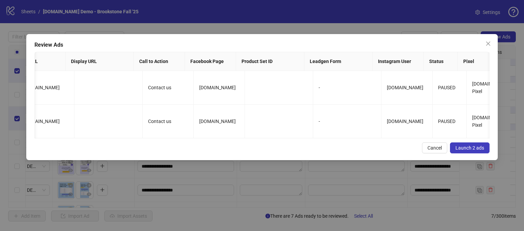
scroll to position [0, 732]
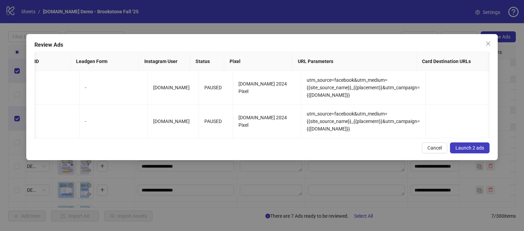
click at [467, 151] on span "Launch 2 ads" at bounding box center [470, 147] width 29 height 5
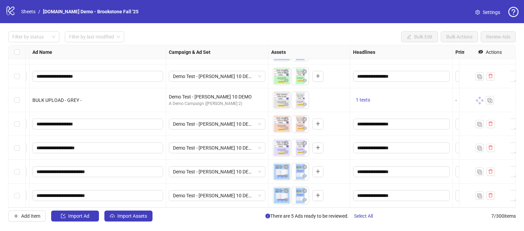
scroll to position [23, 0]
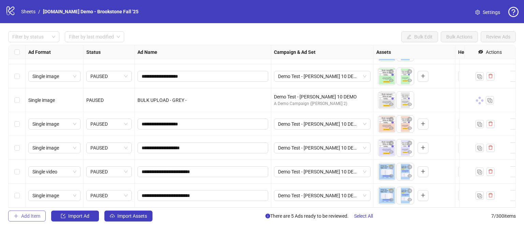
click at [24, 219] on button "Add Item" at bounding box center [27, 216] width 38 height 11
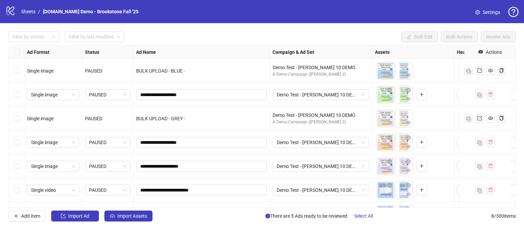
scroll to position [0, 0]
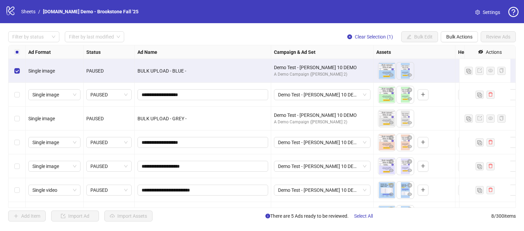
click at [20, 119] on div "Select row 3" at bounding box center [17, 119] width 17 height 24
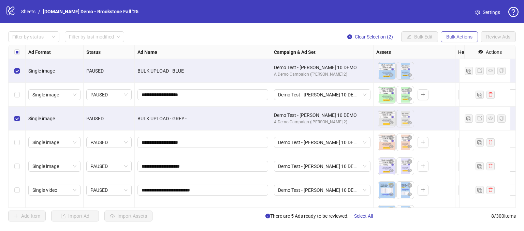
click at [453, 38] on span "Bulk Actions" at bounding box center [459, 36] width 26 height 5
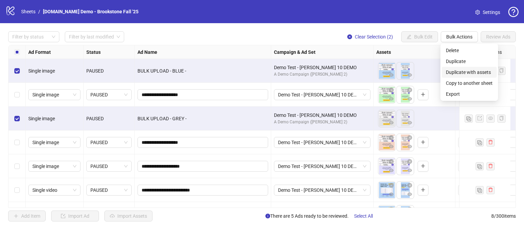
click at [461, 74] on span "Duplicate with assets" at bounding box center [469, 73] width 47 height 8
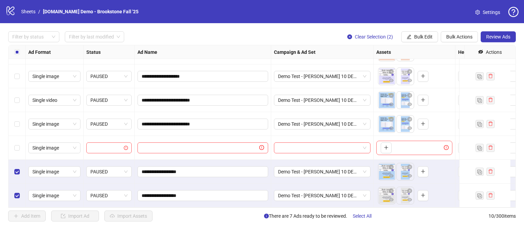
scroll to position [95, 0]
click at [420, 34] on span "Bulk Edit" at bounding box center [423, 36] width 18 height 5
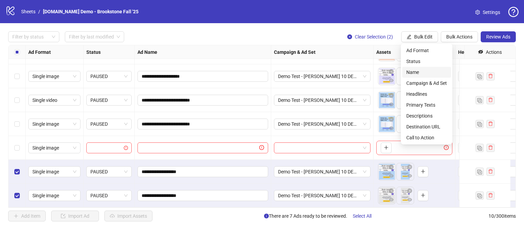
click at [413, 74] on span "Name" at bounding box center [426, 73] width 41 height 8
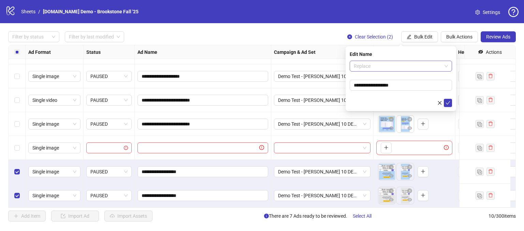
click at [368, 69] on span "Replace" at bounding box center [401, 66] width 94 height 10
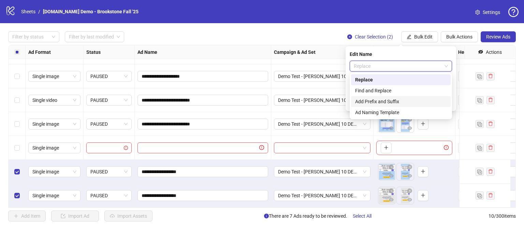
click at [362, 101] on div "Add Prefix and Suffix" at bounding box center [400, 102] width 91 height 8
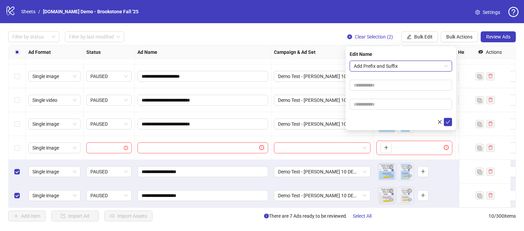
click at [374, 66] on span "Add Prefix and Suffix" at bounding box center [401, 66] width 94 height 10
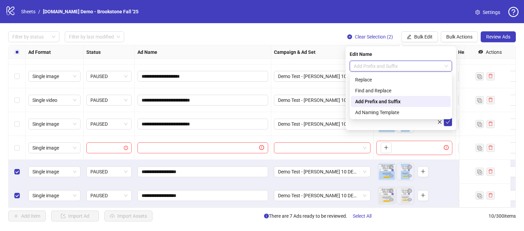
click at [370, 102] on div "Add Prefix and Suffix" at bounding box center [400, 102] width 91 height 8
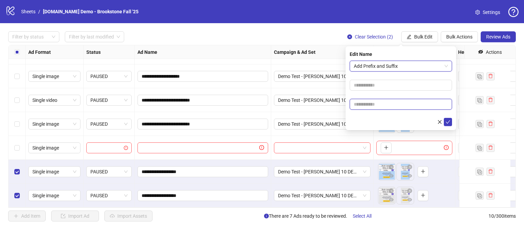
click at [368, 104] on input "text" at bounding box center [401, 104] width 102 height 11
type input "*****"
click at [449, 122] on icon "check" at bounding box center [448, 122] width 5 height 5
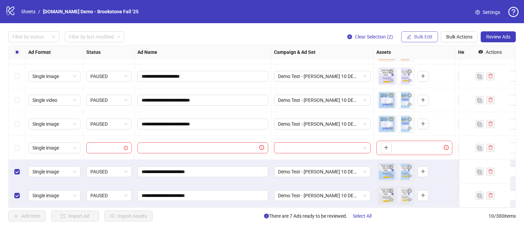
click at [424, 36] on span "Bulk Edit" at bounding box center [423, 36] width 18 height 5
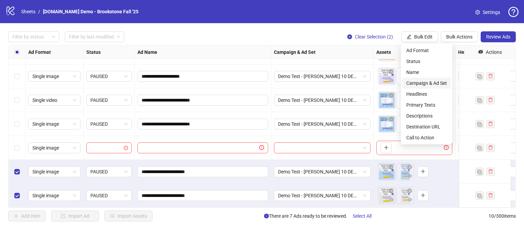
click at [415, 84] on span "Campaign & Ad Set" at bounding box center [426, 84] width 41 height 8
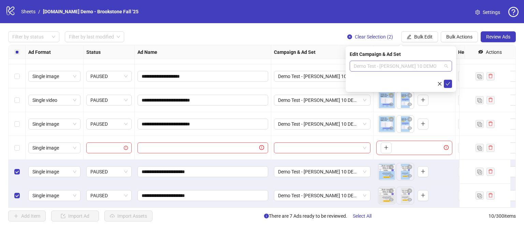
click at [422, 67] on span "Demo Test - [PERSON_NAME] 10 DEMO" at bounding box center [401, 66] width 94 height 10
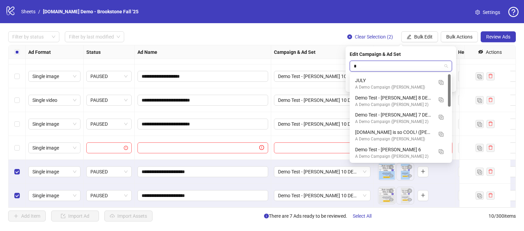
scroll to position [0, 0]
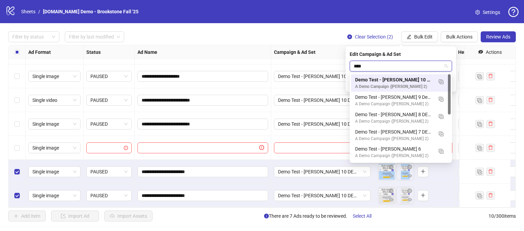
type input "*****"
click at [400, 96] on div "Demo Test - [PERSON_NAME] 9 Demo" at bounding box center [394, 97] width 78 height 8
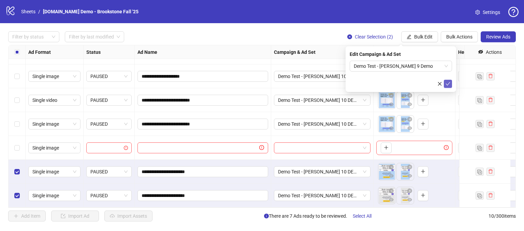
click at [447, 85] on icon "check" at bounding box center [448, 84] width 5 height 5
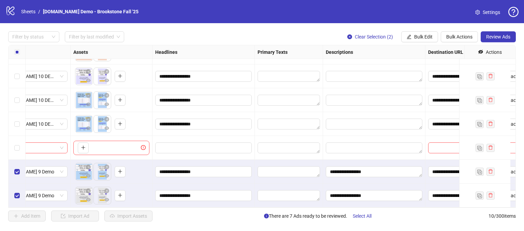
scroll to position [95, 324]
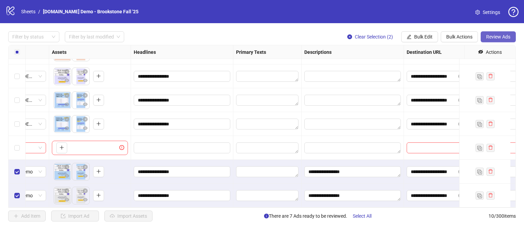
click at [506, 36] on span "Review Ads" at bounding box center [498, 36] width 24 height 5
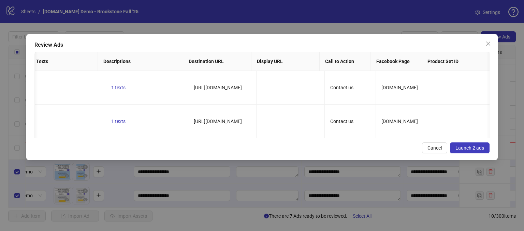
scroll to position [0, 428]
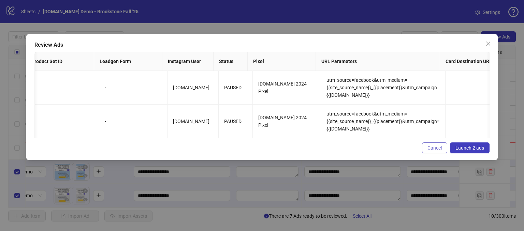
click at [432, 151] on span "Cancel" at bounding box center [435, 147] width 14 height 5
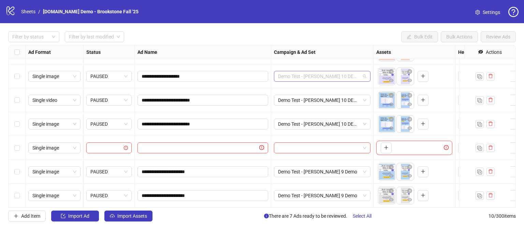
click at [351, 71] on span "Demo Test - [PERSON_NAME] 10 DEMO" at bounding box center [322, 76] width 88 height 10
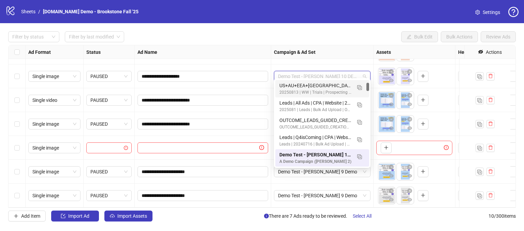
drag, startPoint x: 370, startPoint y: 87, endPoint x: 370, endPoint y: 97, distance: 9.9
click at [370, 97] on div "120232482527460700 120232479850710700 120232150207640700 US+AU+EEA+UK | INT | B…" at bounding box center [322, 123] width 97 height 90
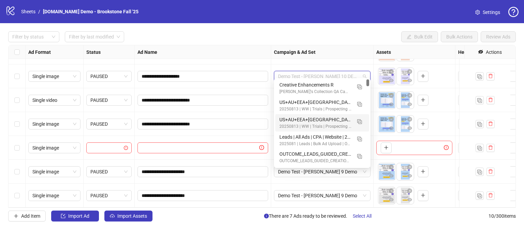
drag, startPoint x: 367, startPoint y: 85, endPoint x: 374, endPoint y: 68, distance: 18.4
click at [374, 68] on body "**********" at bounding box center [262, 115] width 524 height 231
drag, startPoint x: 367, startPoint y: 83, endPoint x: 377, endPoint y: 172, distance: 89.3
click at [377, 172] on body "**********" at bounding box center [262, 115] width 524 height 231
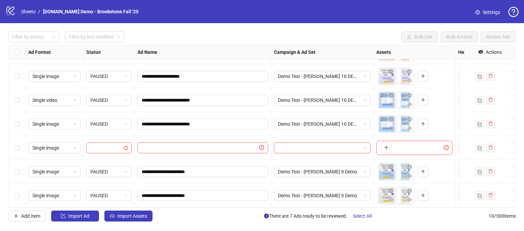
click at [327, 34] on div "Filter by status Filter by last modified Bulk Edit Bulk Actions Review Ads" at bounding box center [262, 36] width 508 height 11
click at [299, 145] on input "search" at bounding box center [319, 148] width 82 height 10
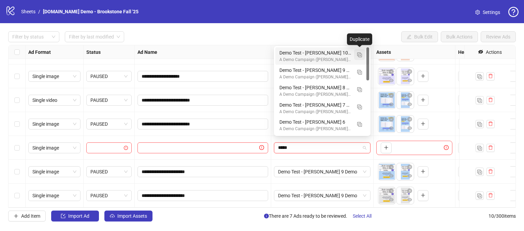
click at [360, 54] on img "button" at bounding box center [359, 55] width 5 height 5
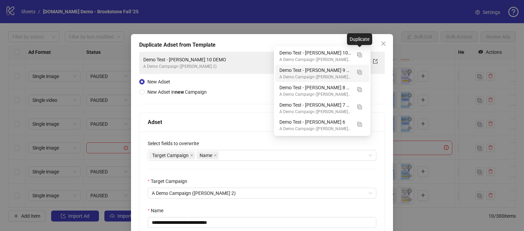
type input "*****"
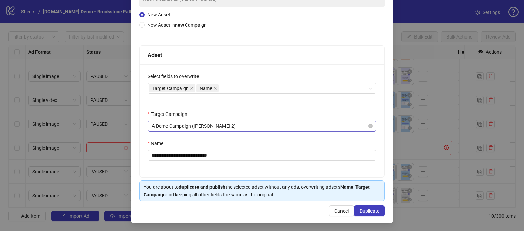
click at [237, 125] on span "A Demo Campaign ([PERSON_NAME] 2)" at bounding box center [262, 126] width 220 height 10
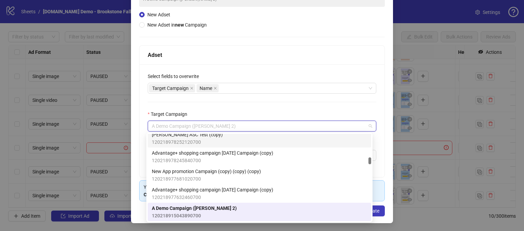
click at [226, 112] on div "Target Campaign" at bounding box center [262, 116] width 229 height 10
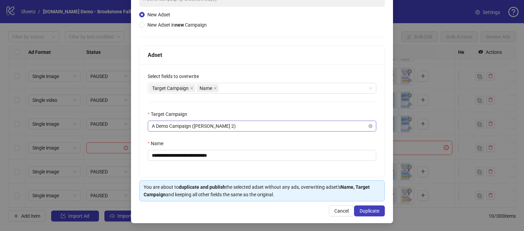
click at [233, 124] on span "A Demo Campaign ([PERSON_NAME] 2)" at bounding box center [262, 126] width 220 height 10
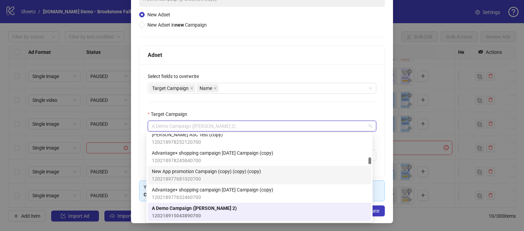
click at [247, 110] on div "**********" at bounding box center [262, 120] width 245 height 113
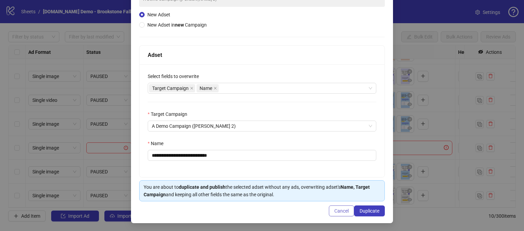
click at [334, 212] on span "Cancel" at bounding box center [341, 210] width 14 height 5
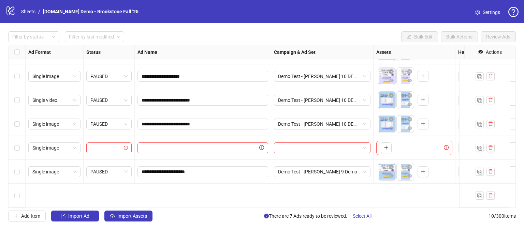
scroll to position [0, 0]
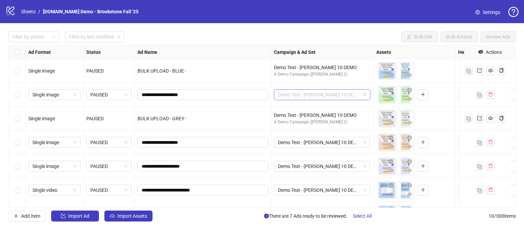
click at [349, 95] on span "Demo Test - [PERSON_NAME] 10 DEMO" at bounding box center [322, 95] width 88 height 10
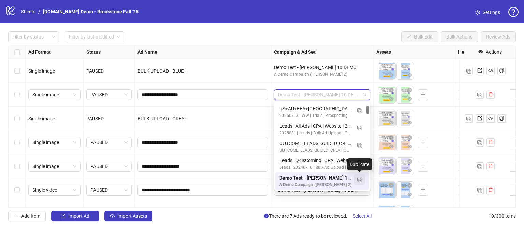
click at [360, 180] on img "button" at bounding box center [359, 180] width 5 height 5
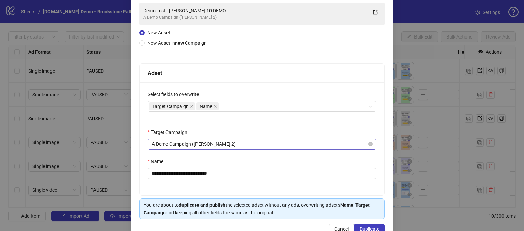
scroll to position [67, 0]
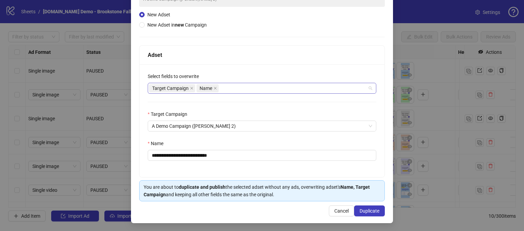
click at [229, 86] on div "Target Campaign Name" at bounding box center [258, 89] width 219 height 10
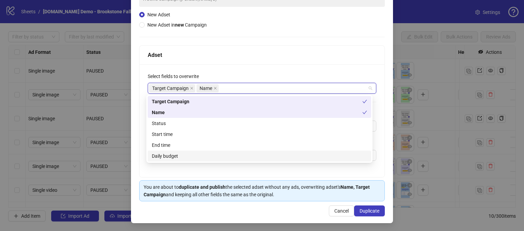
click at [167, 156] on div "Daily budget" at bounding box center [259, 157] width 215 height 8
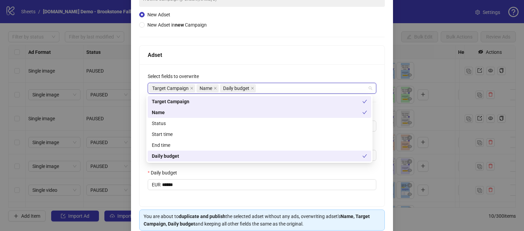
click at [269, 46] on div "Adset" at bounding box center [262, 55] width 245 height 19
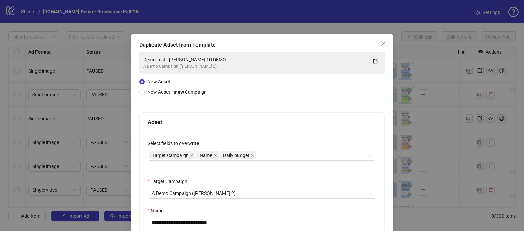
scroll to position [68, 0]
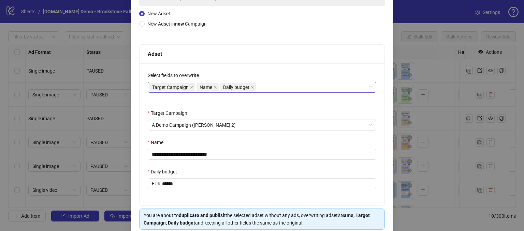
click at [268, 89] on div "Target Campaign Name Daily budget" at bounding box center [258, 88] width 219 height 10
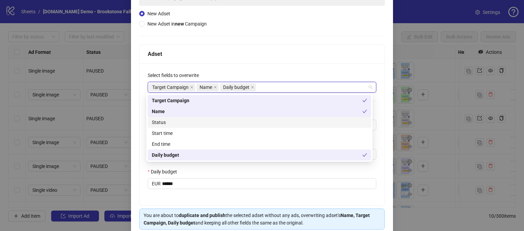
click at [158, 124] on div "Status" at bounding box center [259, 123] width 215 height 8
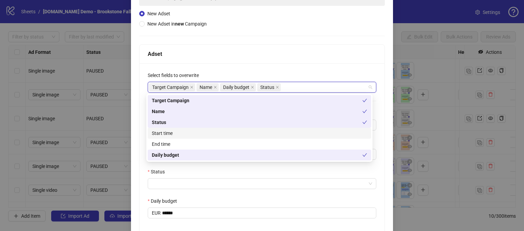
drag, startPoint x: 167, startPoint y: 135, endPoint x: 217, endPoint y: 113, distance: 54.7
click at [167, 135] on div "Start time" at bounding box center [259, 134] width 215 height 8
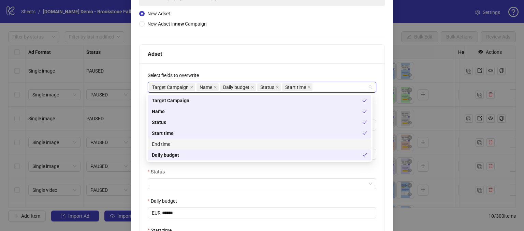
click at [161, 145] on div "End time" at bounding box center [259, 145] width 215 height 8
click at [275, 66] on div "**********" at bounding box center [262, 178] width 245 height 230
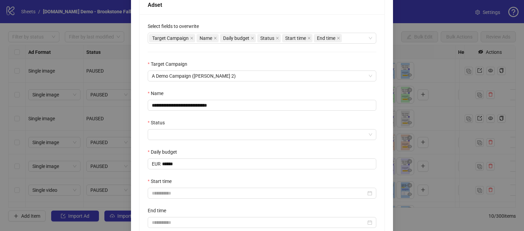
scroll to position [136, 0]
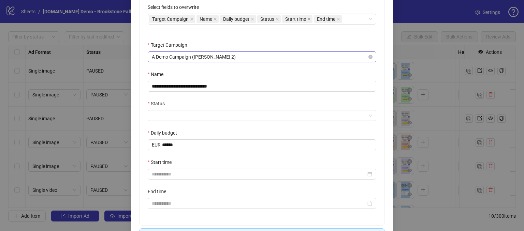
click at [235, 56] on span "A Demo Campaign ([PERSON_NAME] 2)" at bounding box center [262, 57] width 220 height 10
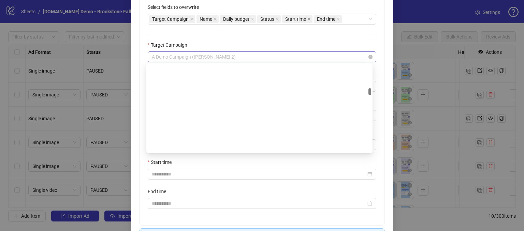
scroll to position [448, 0]
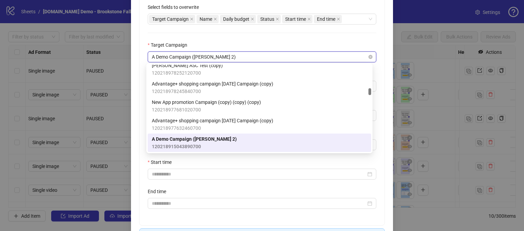
click at [235, 56] on span "A Demo Campaign ([PERSON_NAME] 2)" at bounding box center [262, 57] width 220 height 10
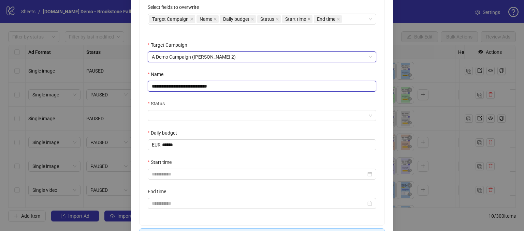
click at [251, 88] on input "**********" at bounding box center [262, 86] width 229 height 11
drag, startPoint x: 248, startPoint y: 86, endPoint x: 195, endPoint y: 84, distance: 52.9
click at [195, 84] on input "**********" at bounding box center [262, 86] width 229 height 11
type input "**********"
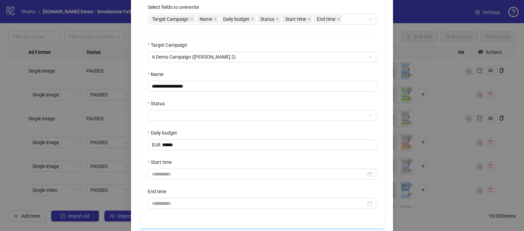
click at [227, 72] on div "Name" at bounding box center [262, 76] width 229 height 10
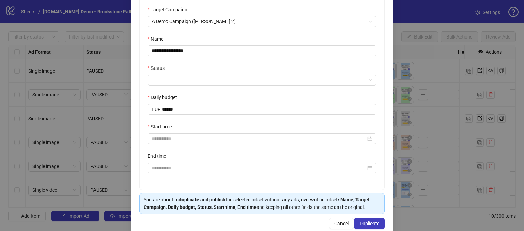
scroll to position [185, 0]
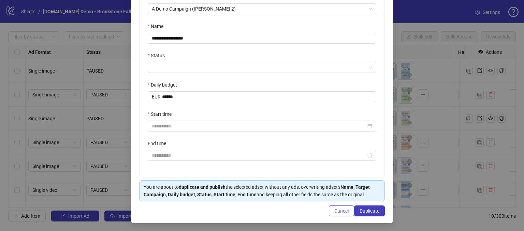
click at [338, 213] on span "Cancel" at bounding box center [341, 210] width 14 height 5
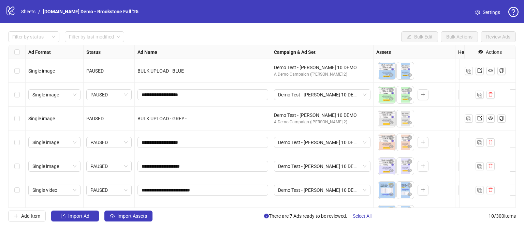
click at [355, 31] on div "**********" at bounding box center [262, 126] width 524 height 207
click at [355, 93] on span "Demo Test - [PERSON_NAME] 10 DEMO" at bounding box center [322, 95] width 88 height 10
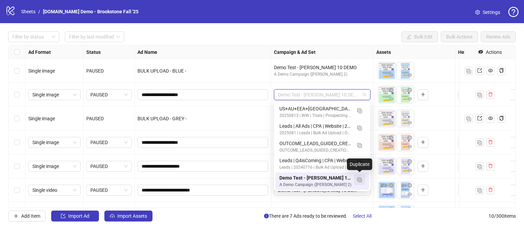
click at [362, 178] on button "button" at bounding box center [359, 179] width 11 height 11
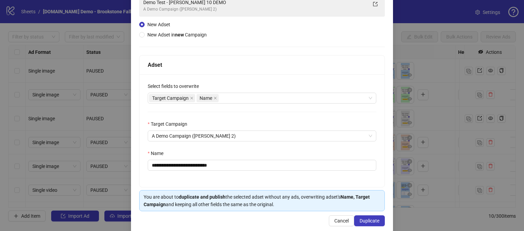
scroll to position [67, 0]
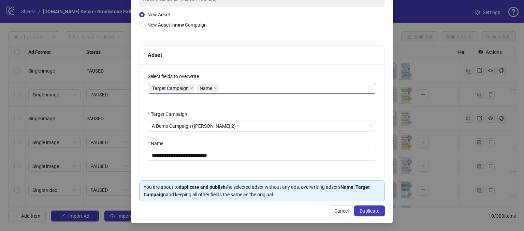
click at [248, 90] on div "Target Campaign Name" at bounding box center [258, 89] width 219 height 10
click at [250, 73] on div "Select fields to overwrite" at bounding box center [262, 78] width 229 height 10
click at [334, 212] on span "Cancel" at bounding box center [341, 210] width 14 height 5
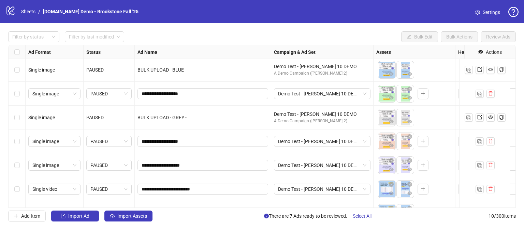
scroll to position [0, 0]
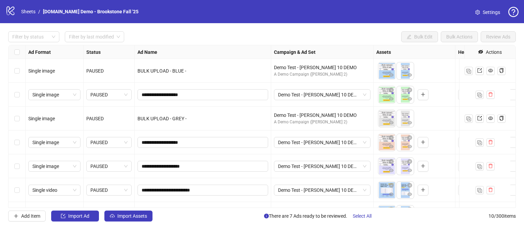
drag, startPoint x: 19, startPoint y: 119, endPoint x: 19, endPoint y: 98, distance: 21.2
click at [19, 119] on div "Select row 3" at bounding box center [17, 119] width 17 height 24
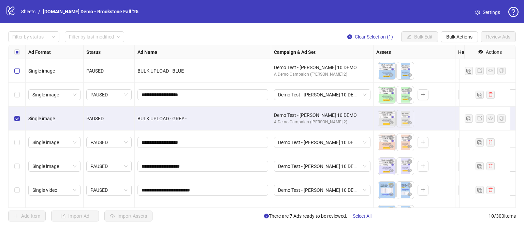
click at [16, 73] on label "Select row 1" at bounding box center [16, 71] width 5 height 8
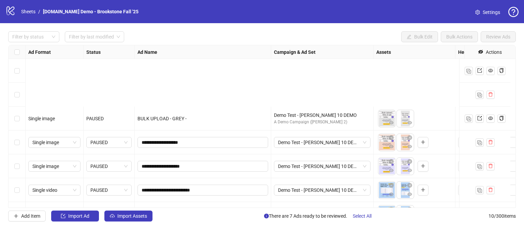
scroll to position [95, 0]
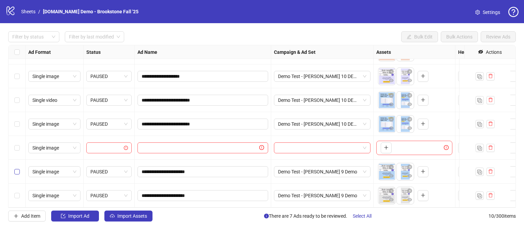
click at [17, 168] on label "Select row 9" at bounding box center [16, 172] width 5 height 8
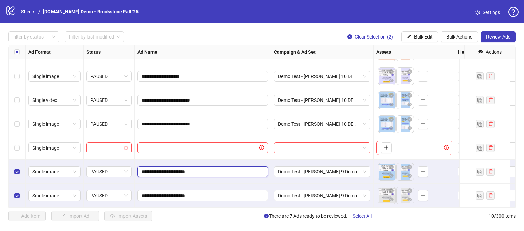
click at [214, 168] on input "**********" at bounding box center [202, 172] width 121 height 8
